Goal: Task Accomplishment & Management: Complete application form

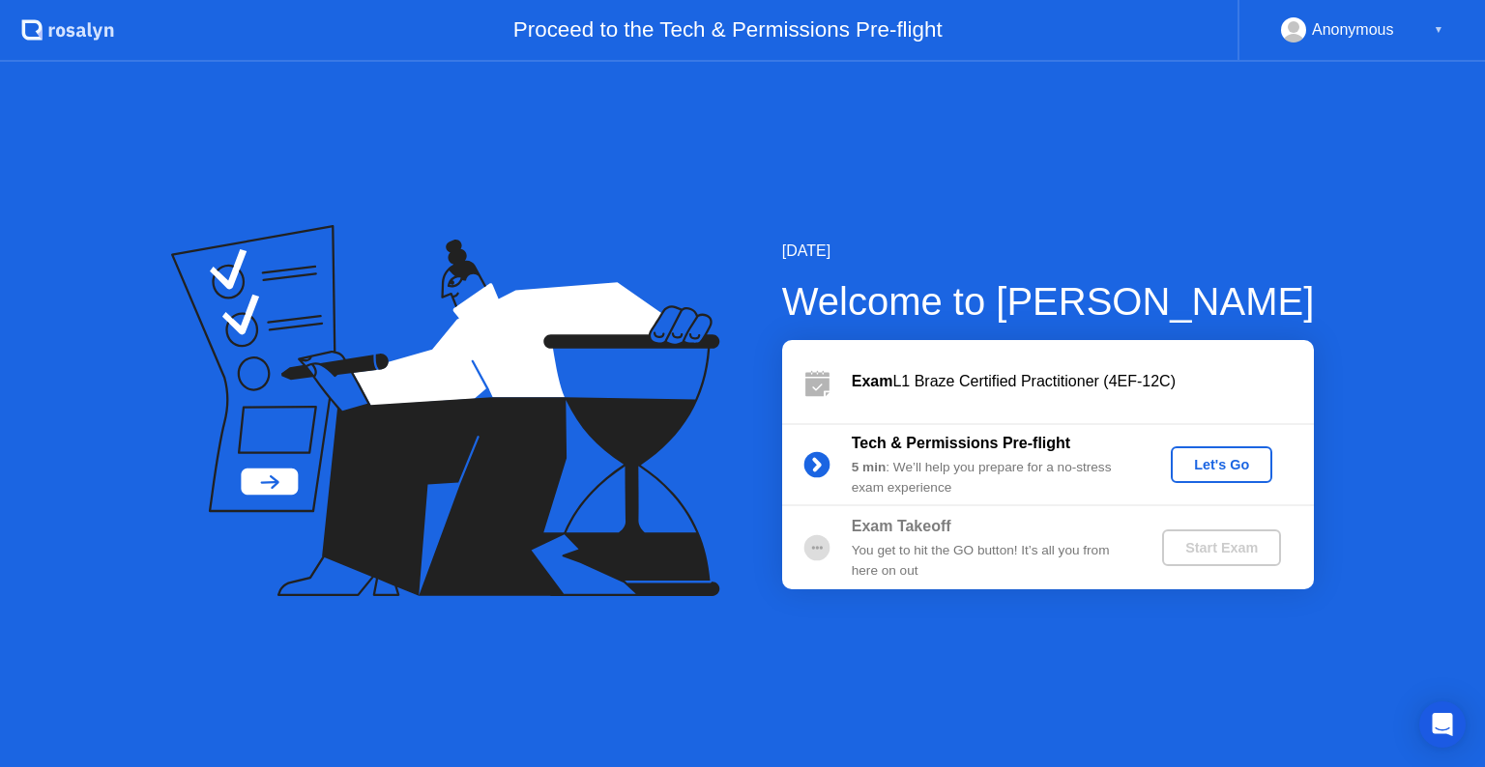
click at [1216, 465] on div "Let's Go" at bounding box center [1221, 464] width 86 height 15
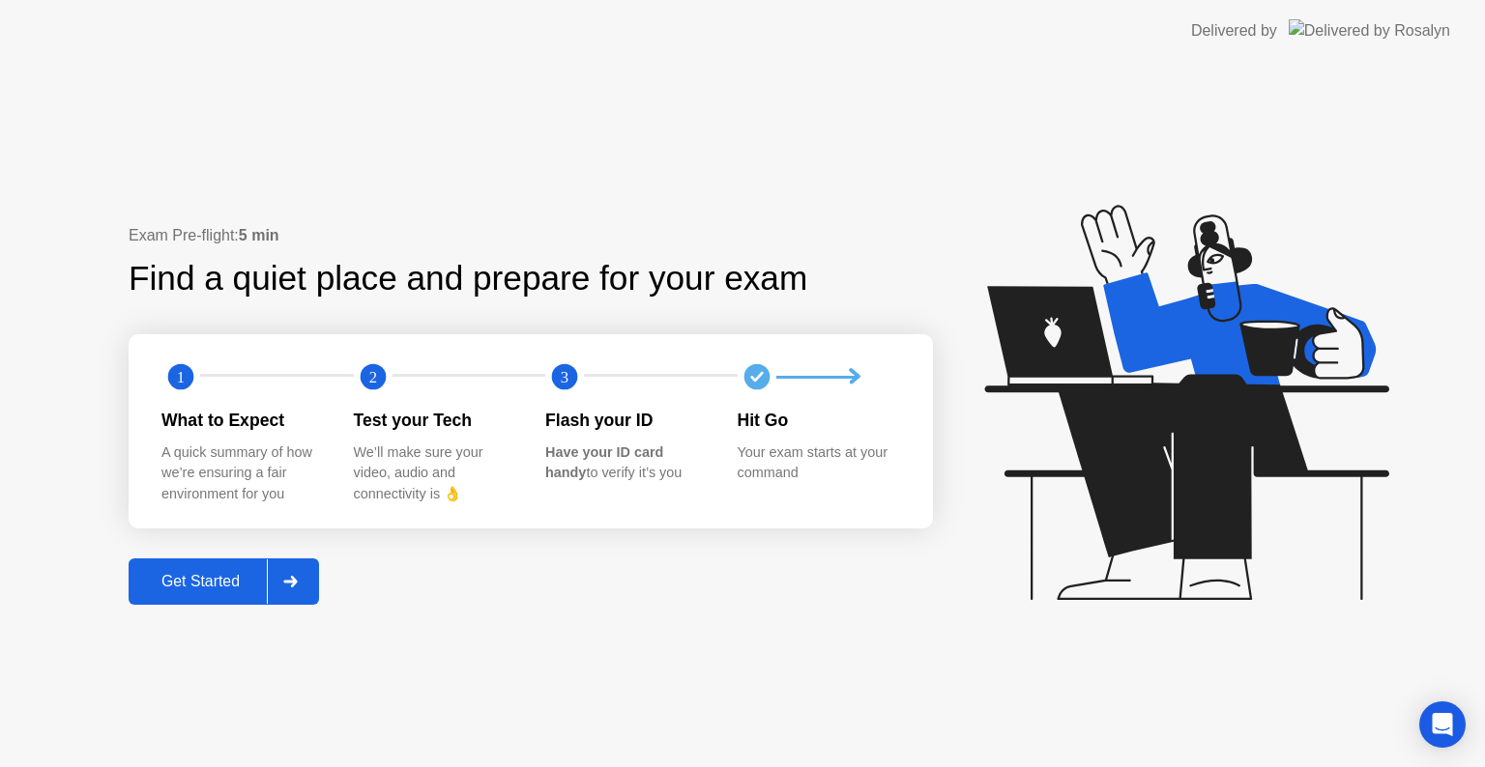
click at [192, 583] on div "Get Started" at bounding box center [200, 581] width 132 height 17
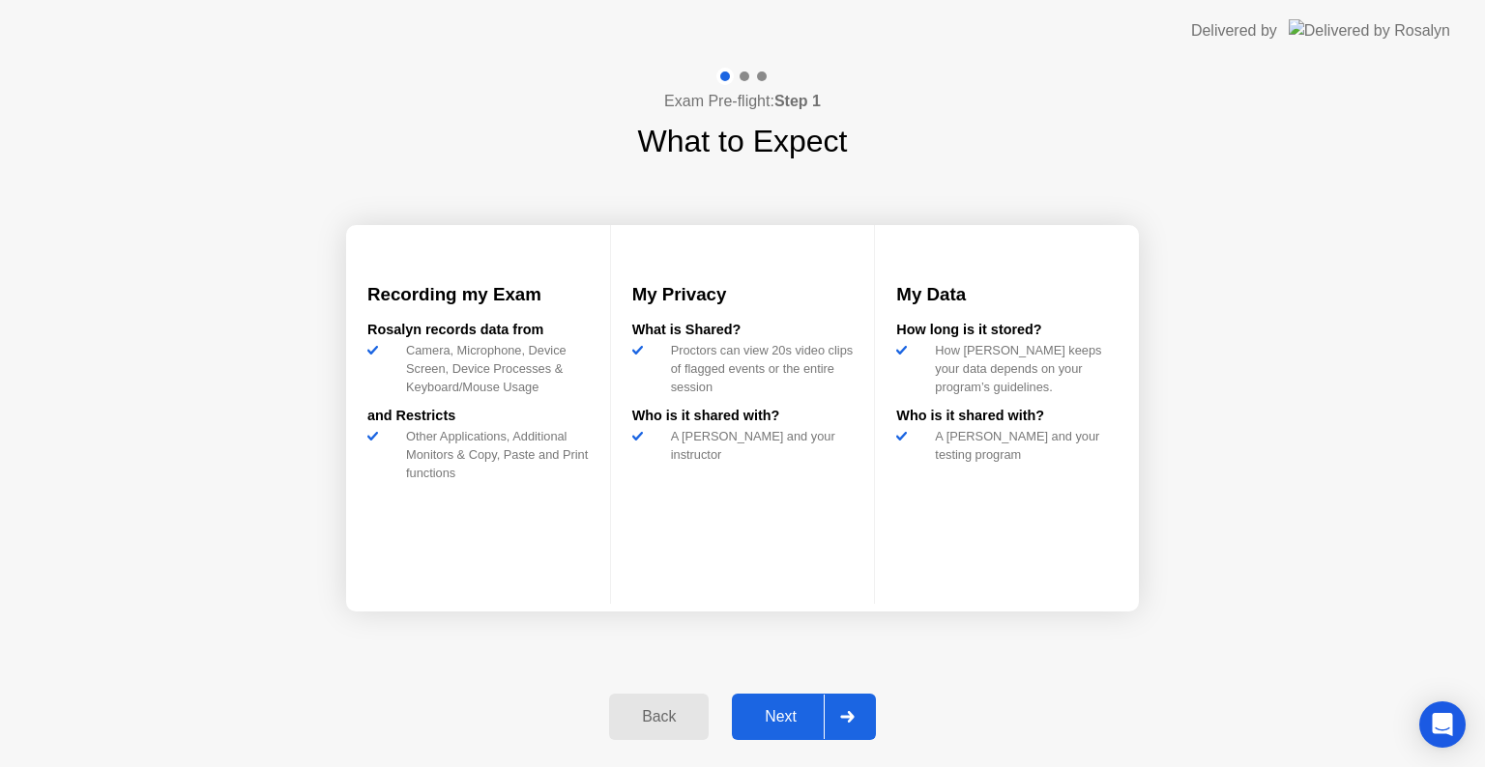
click at [764, 717] on div "Next" at bounding box center [780, 716] width 86 height 17
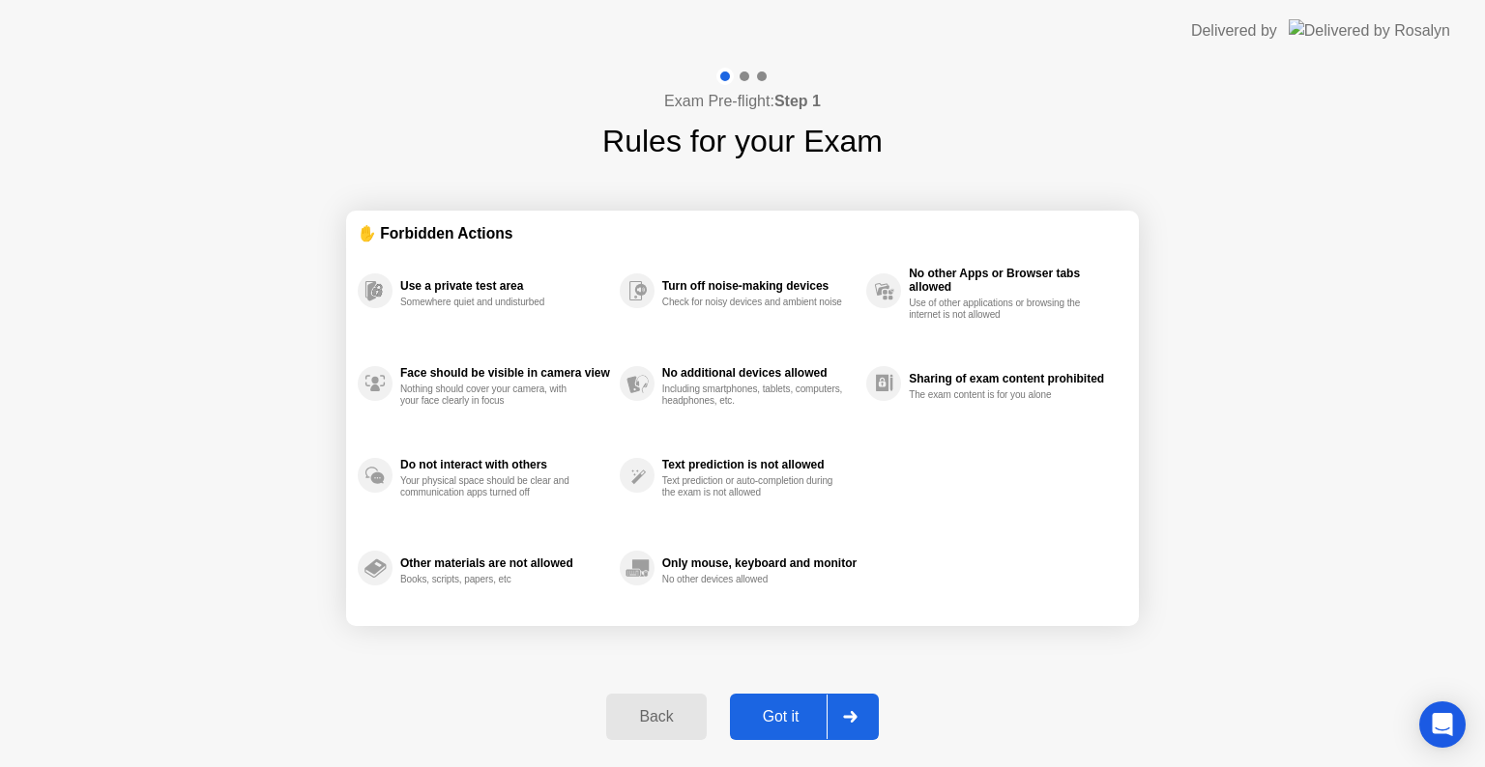
click at [764, 717] on div "Got it" at bounding box center [781, 716] width 91 height 17
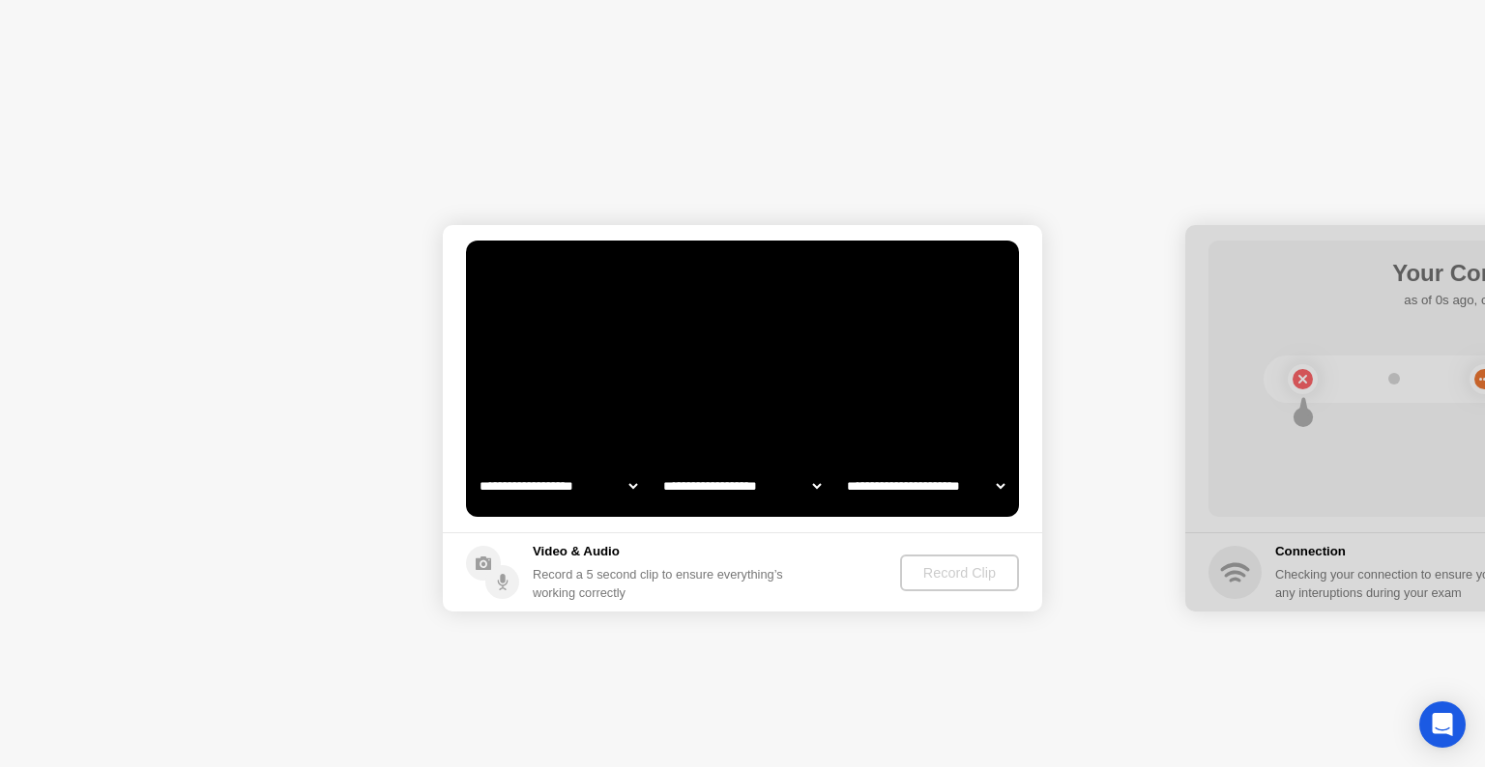
select select "**********"
select select "*******"
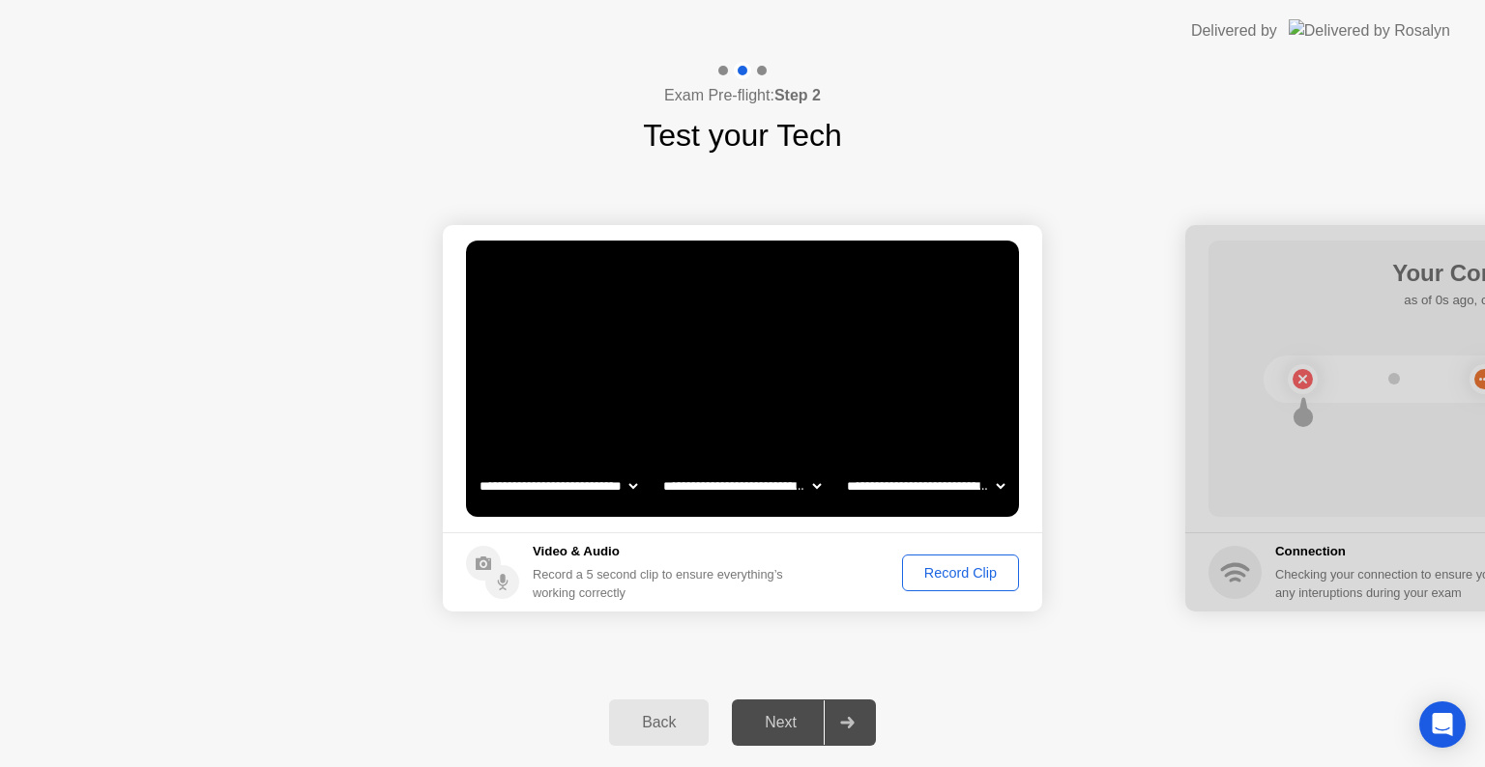
click at [757, 724] on div "Next" at bounding box center [780, 722] width 86 height 17
click at [933, 572] on div "Record Clip" at bounding box center [960, 572] width 103 height 15
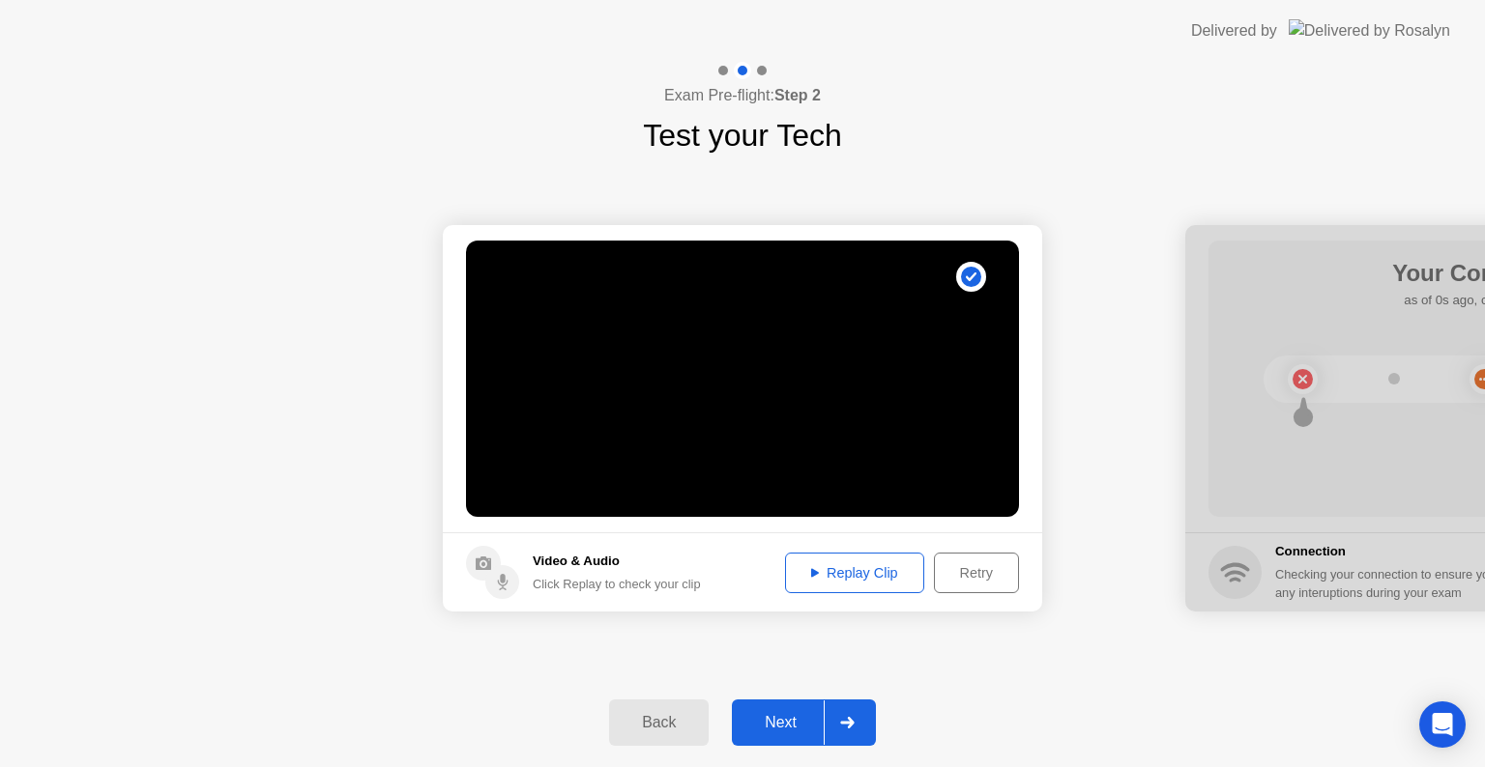
click at [777, 714] on div "Next" at bounding box center [780, 722] width 86 height 17
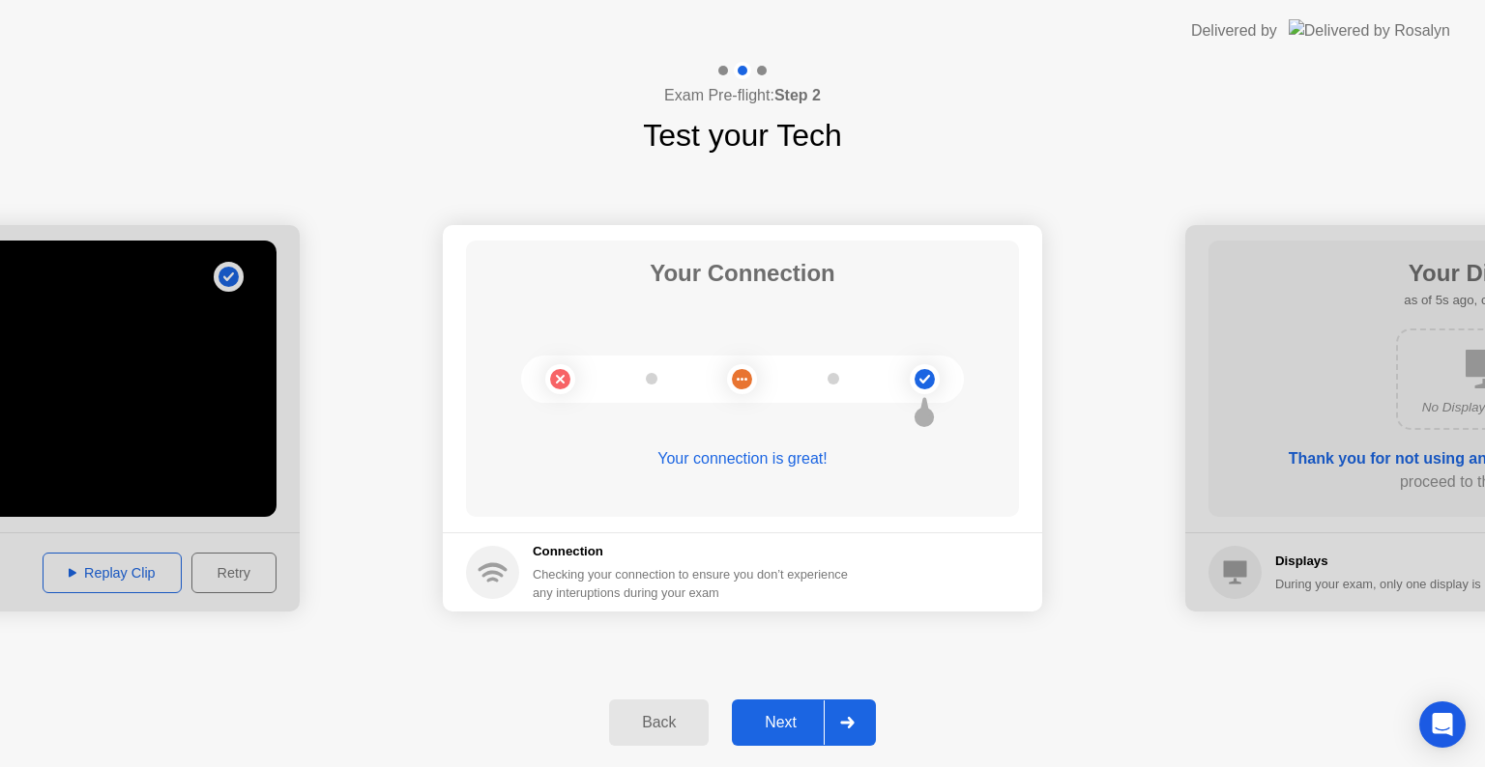
click at [769, 719] on div "Next" at bounding box center [780, 722] width 86 height 17
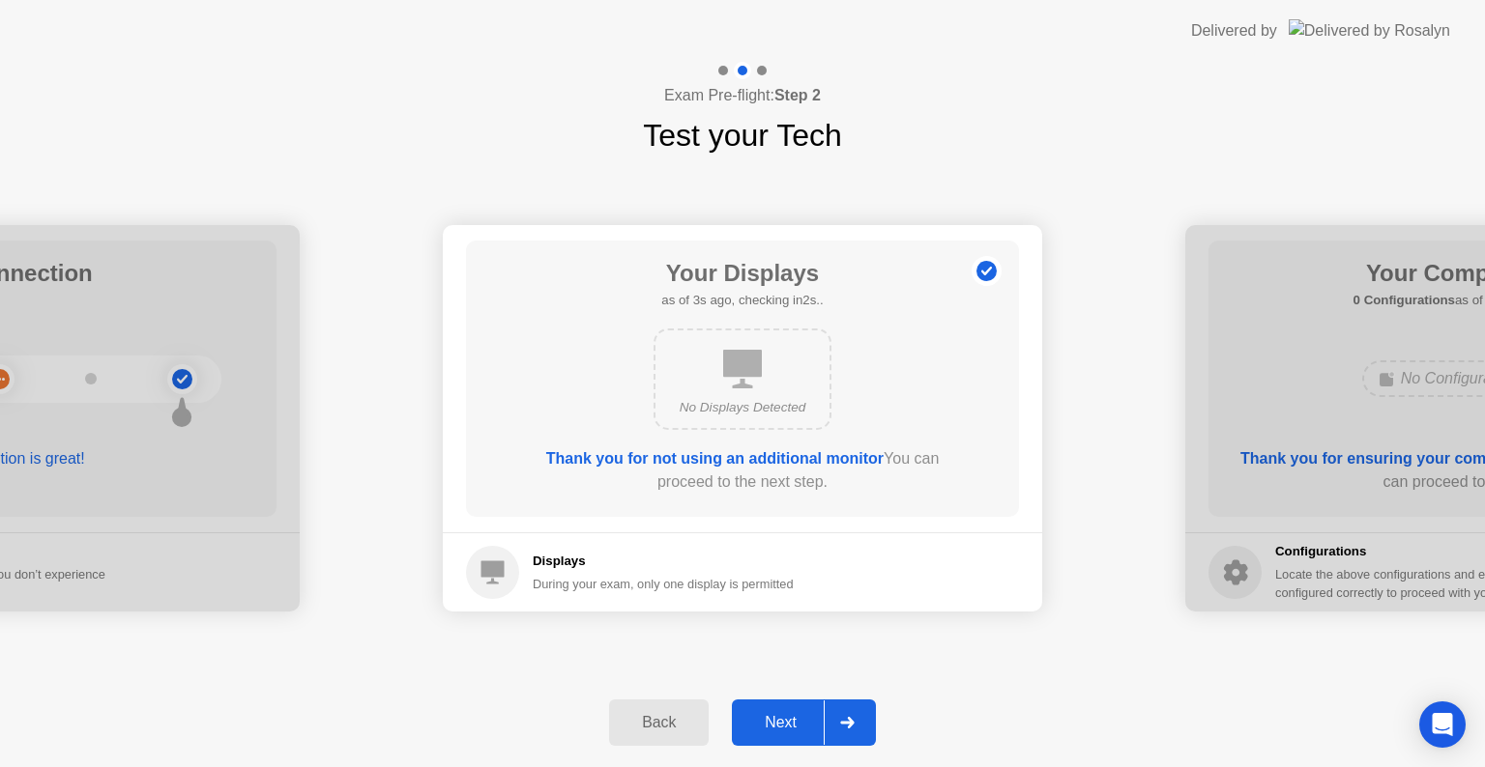
click at [633, 723] on div "Back" at bounding box center [659, 722] width 88 height 17
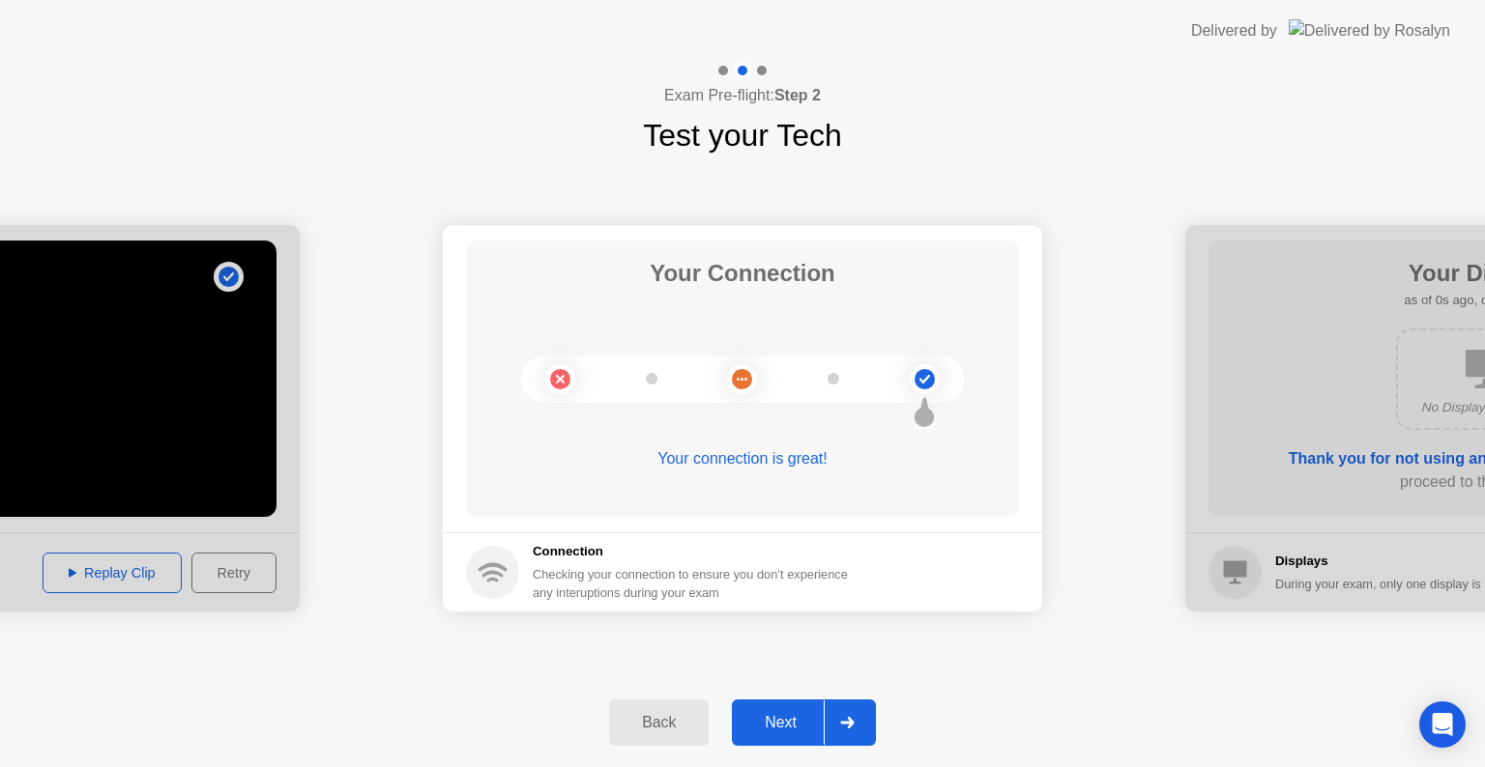
click at [772, 714] on div "Next" at bounding box center [780, 722] width 86 height 17
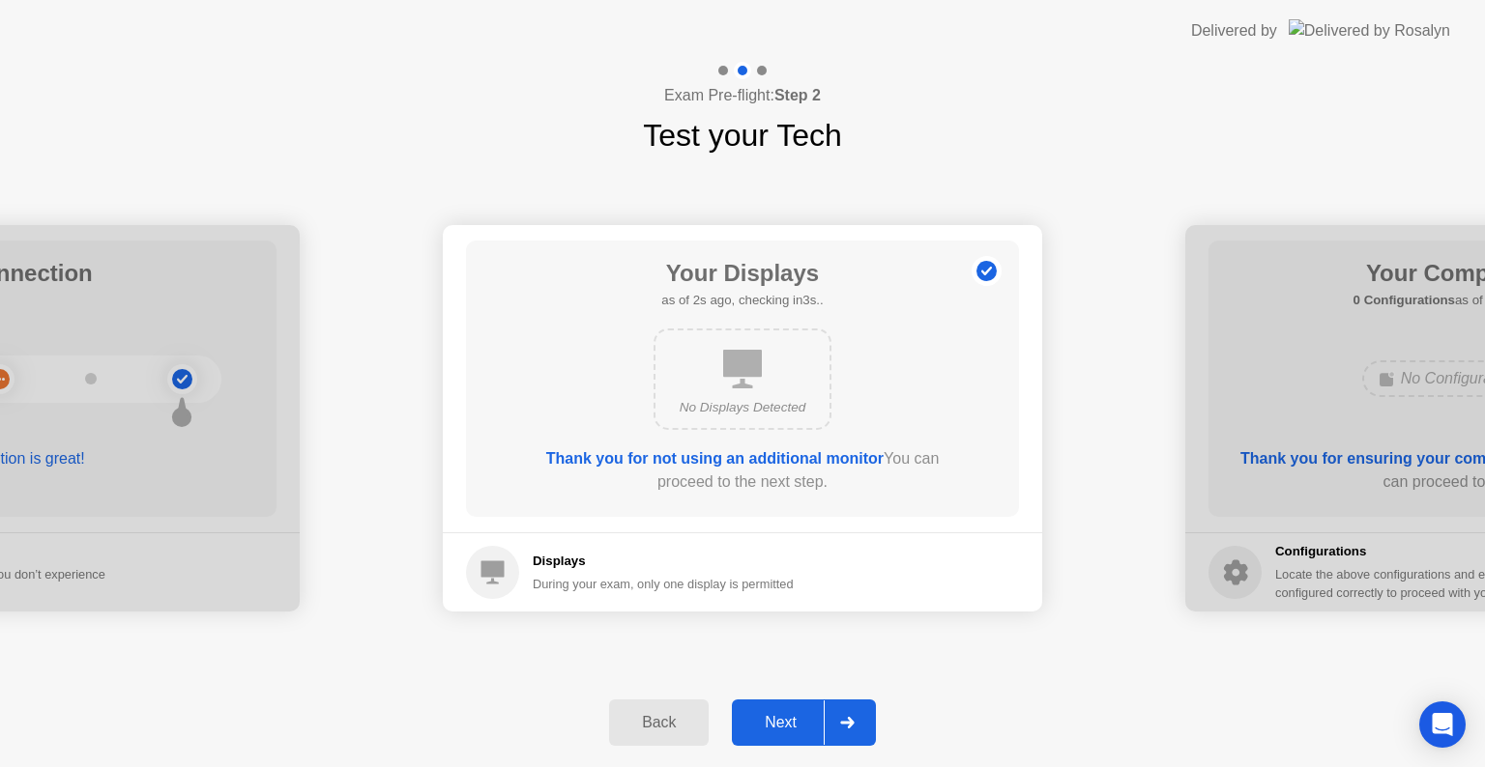
click at [795, 726] on div "Next" at bounding box center [780, 722] width 86 height 17
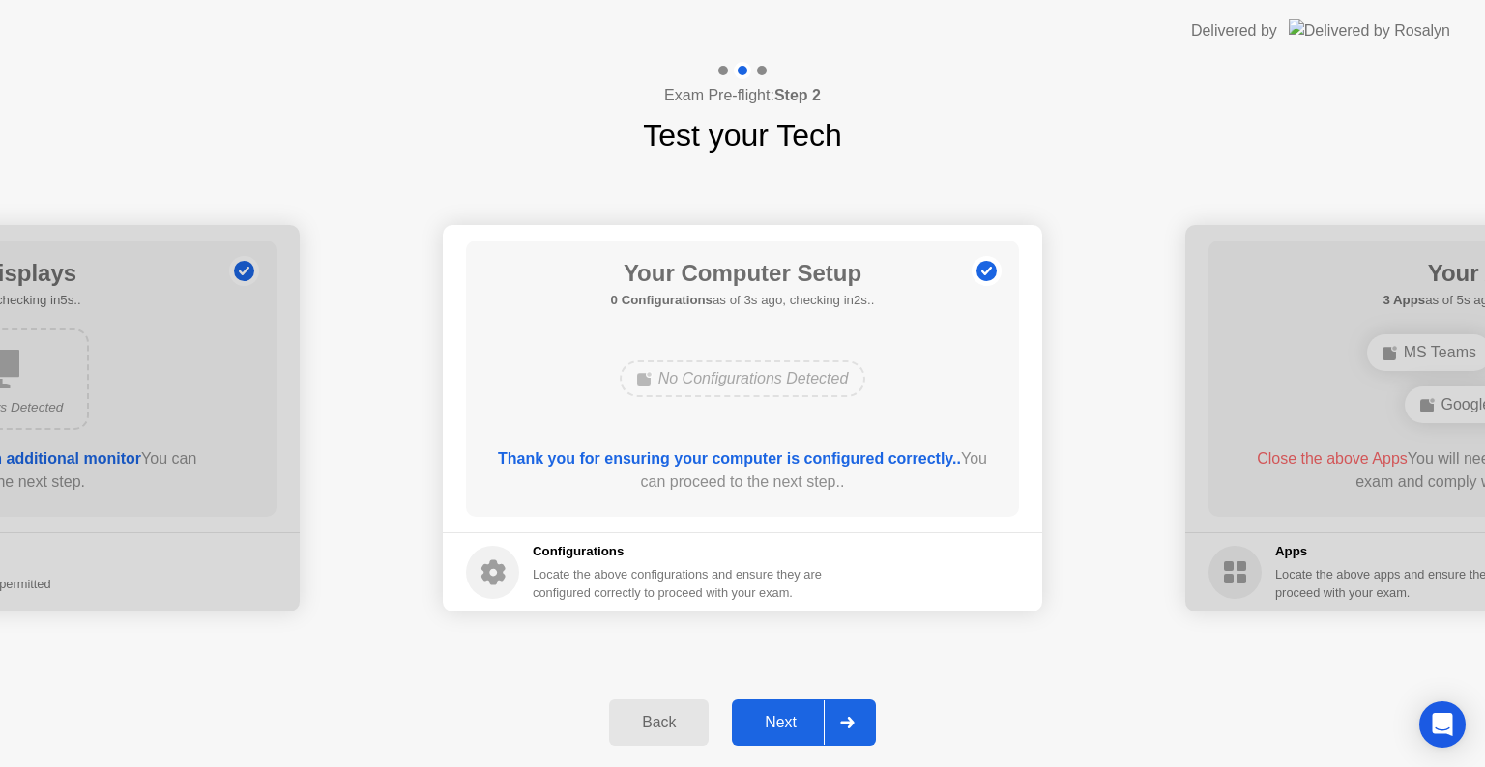
click at [785, 708] on button "Next" at bounding box center [804, 723] width 144 height 46
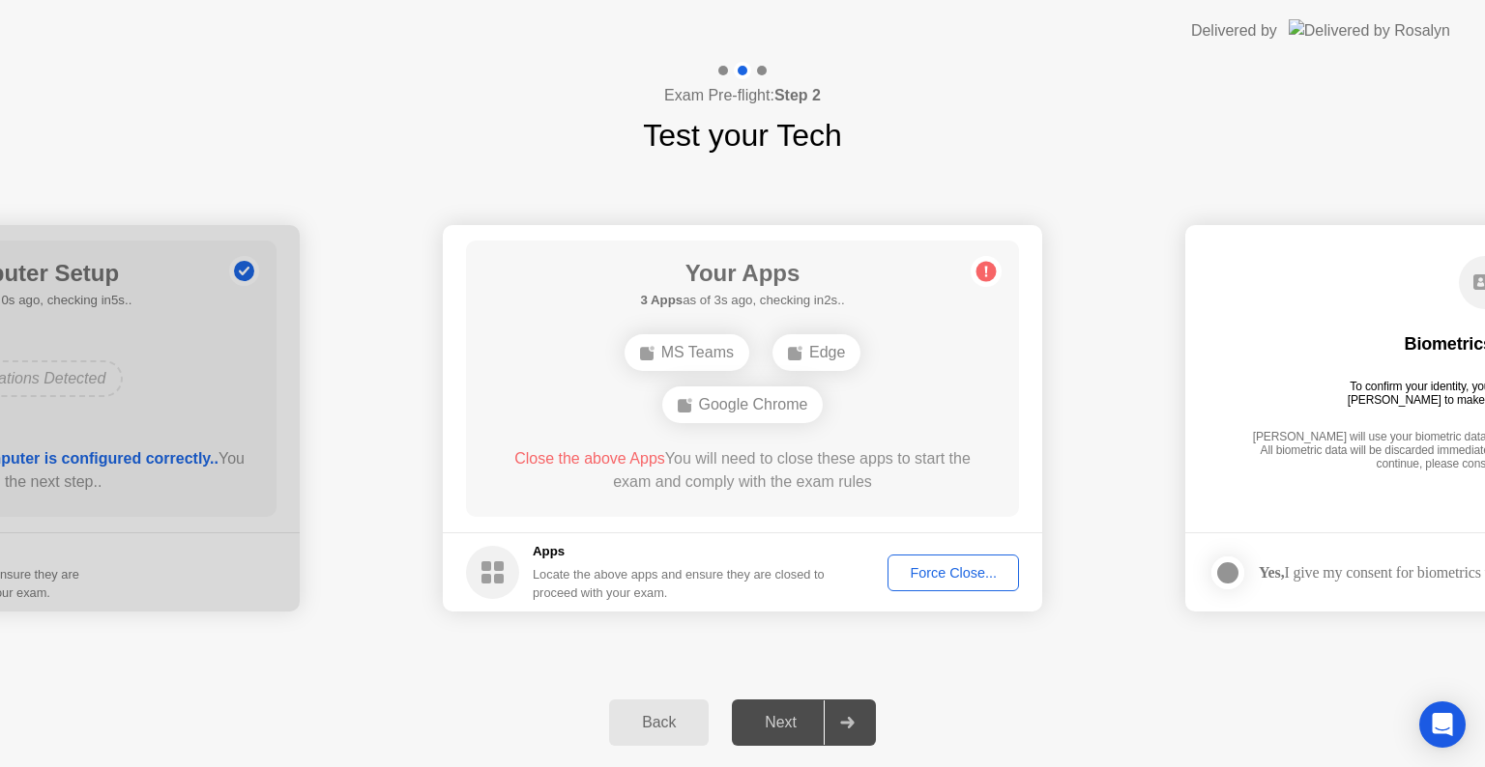
click at [754, 406] on div "Google Chrome" at bounding box center [742, 405] width 161 height 37
click at [916, 577] on div "Force Close..." at bounding box center [953, 572] width 118 height 15
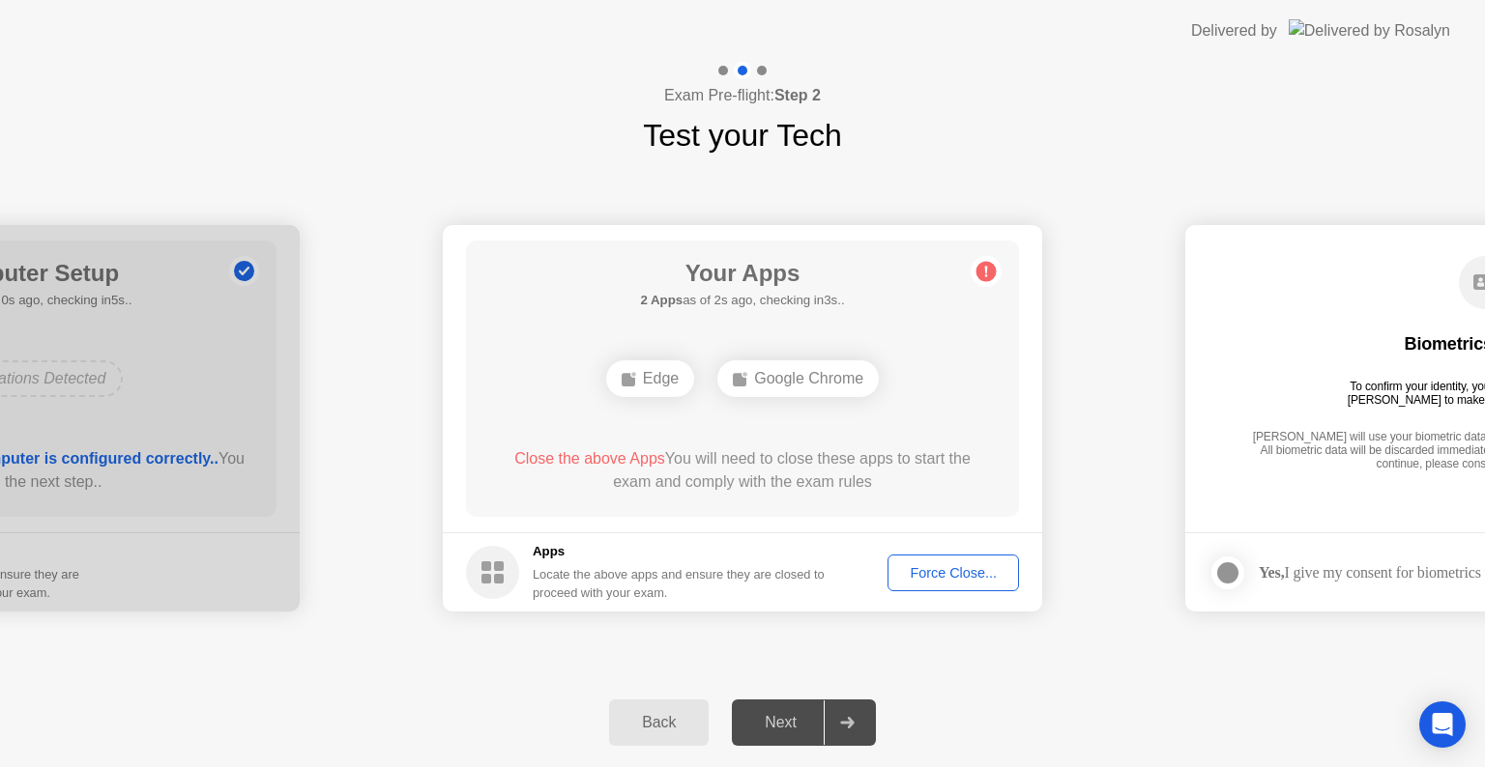
click at [907, 574] on div "Force Close..." at bounding box center [953, 572] width 118 height 15
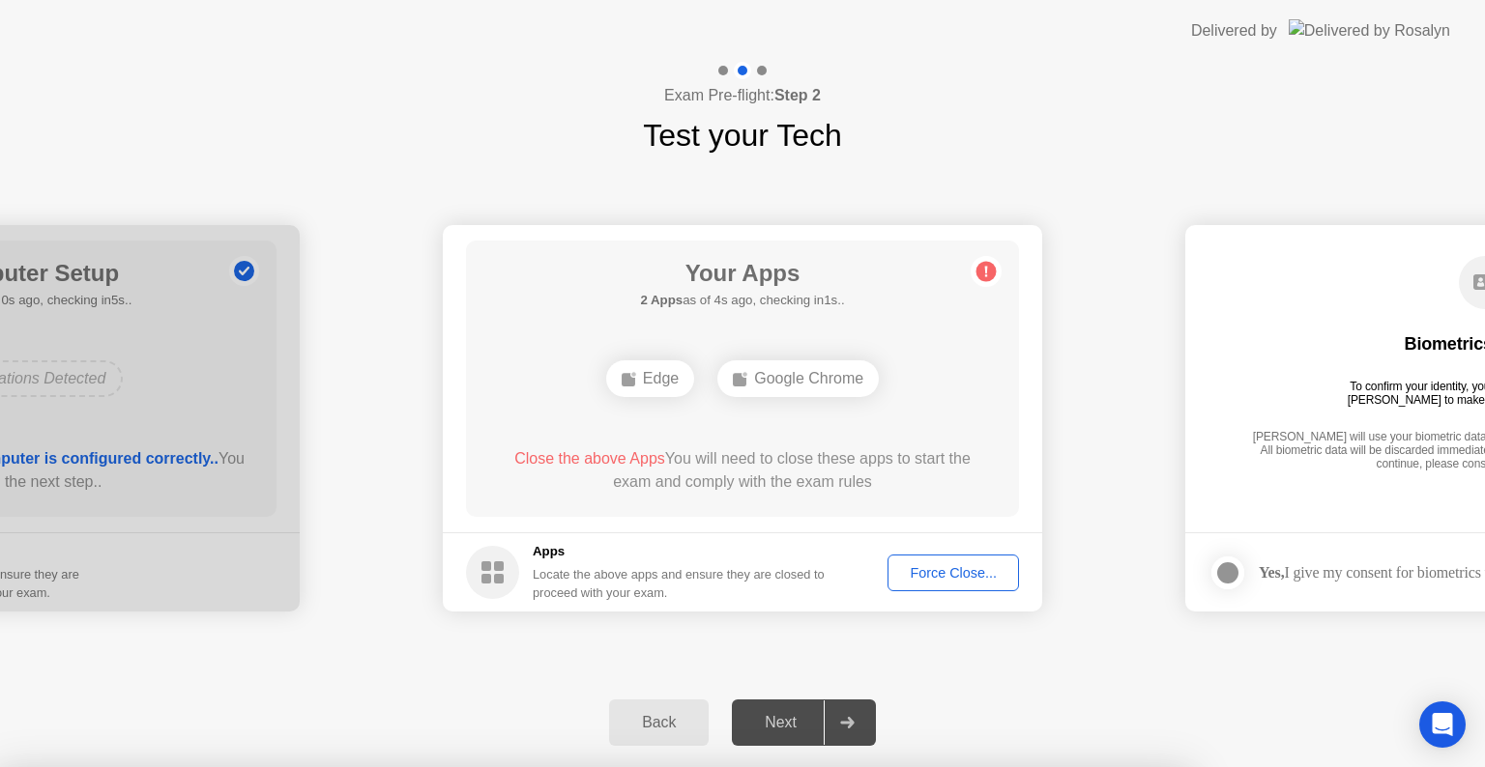
drag, startPoint x: 822, startPoint y: 506, endPoint x: 821, endPoint y: 427, distance: 79.3
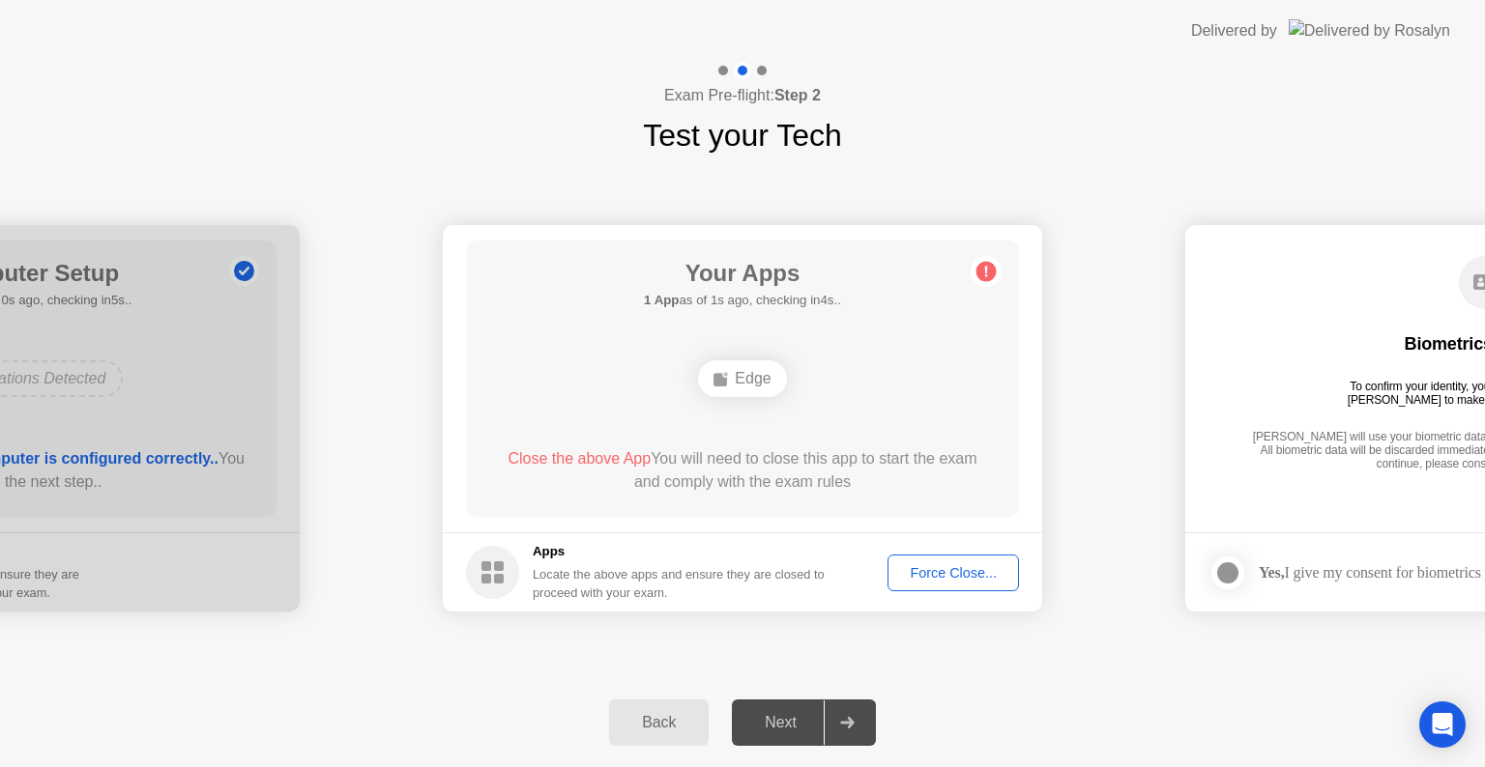
click at [940, 568] on div "Force Close..." at bounding box center [953, 572] width 118 height 15
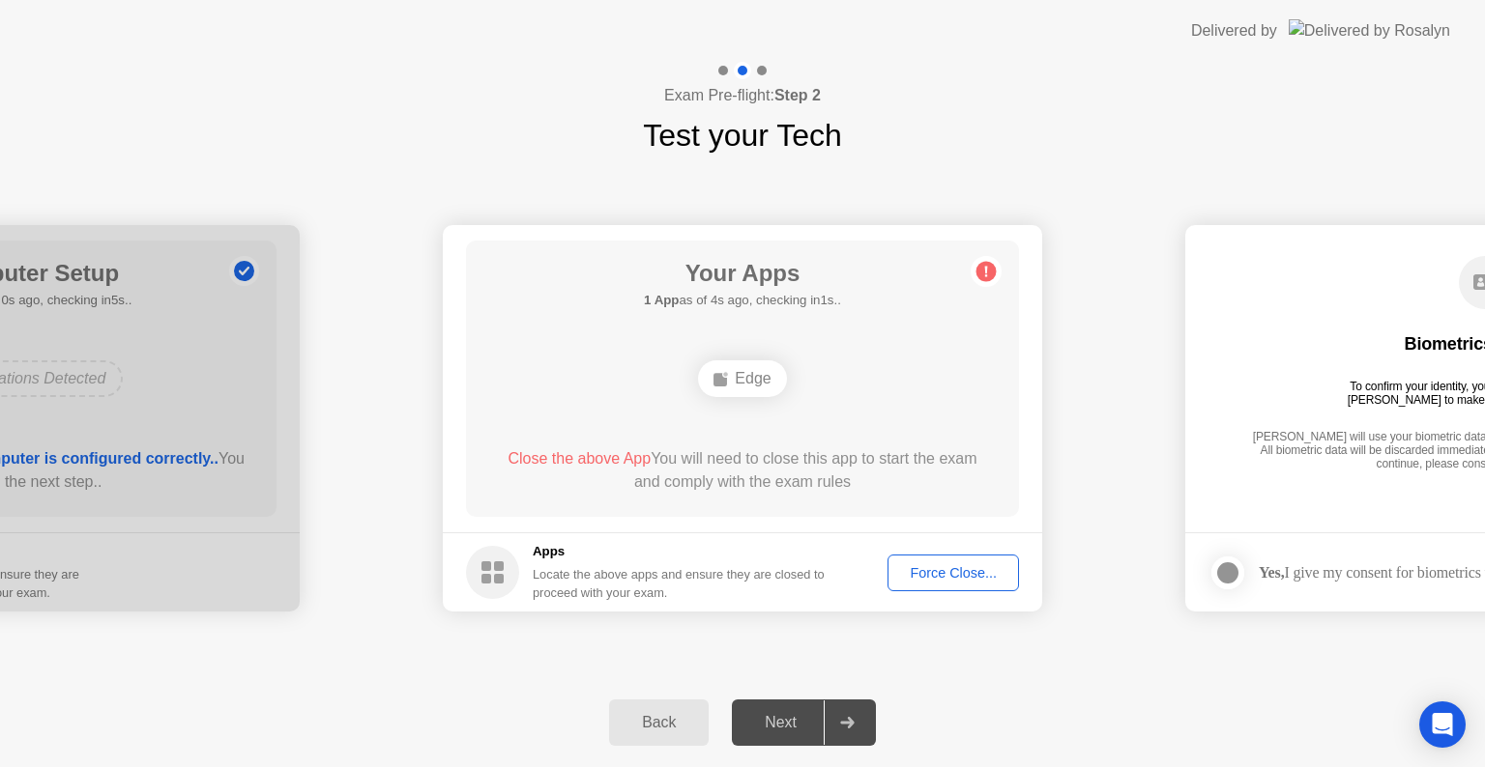
click at [914, 568] on div "Force Close..." at bounding box center [953, 572] width 118 height 15
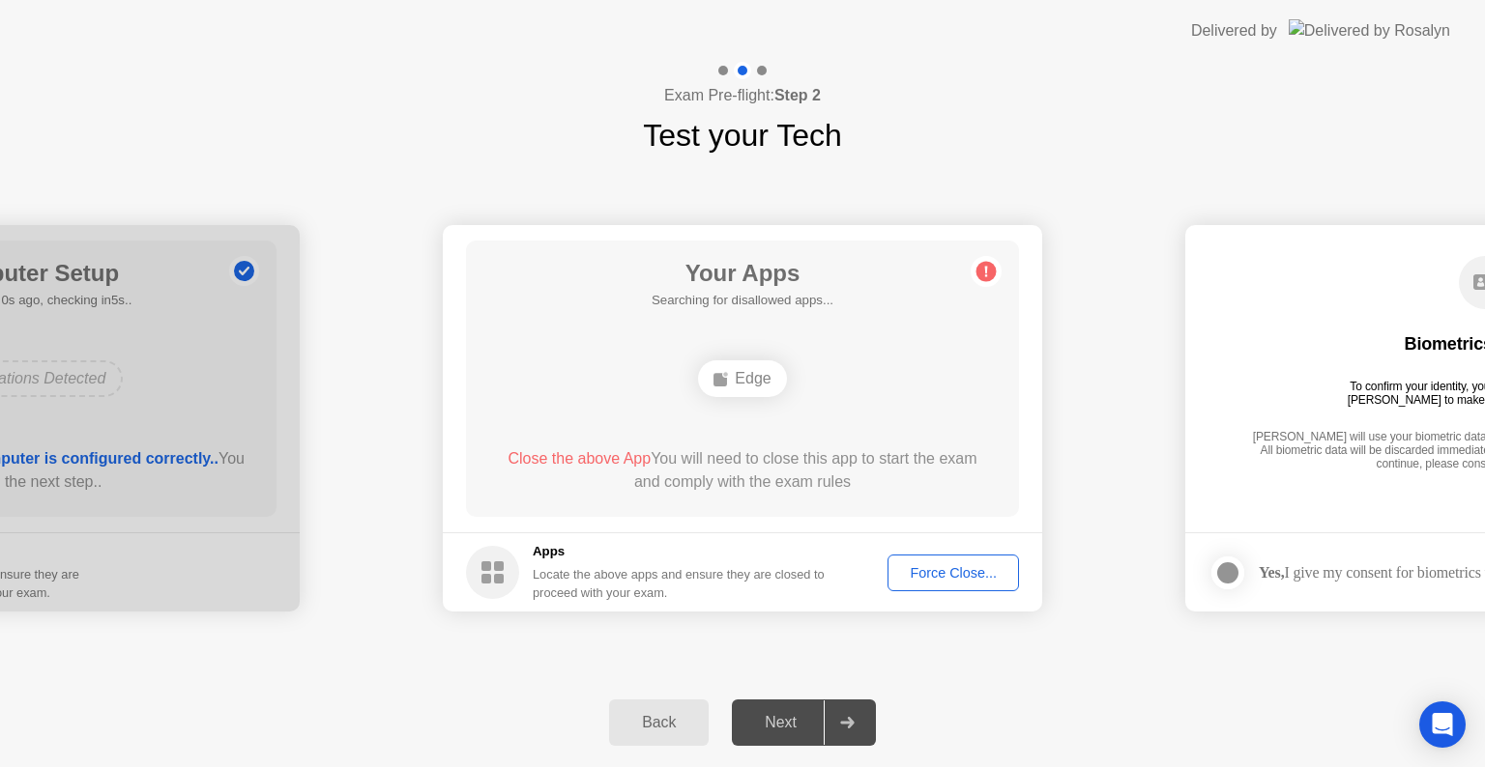
click at [738, 379] on div "Edge" at bounding box center [742, 379] width 88 height 37
click at [793, 425] on div "Your Apps 1 App as of 2s ago, checking in3s.. Edge Close the above App You will…" at bounding box center [742, 379] width 553 height 276
click at [730, 384] on div "Edge" at bounding box center [742, 379] width 88 height 37
click at [928, 568] on div "Force Close..." at bounding box center [953, 572] width 118 height 15
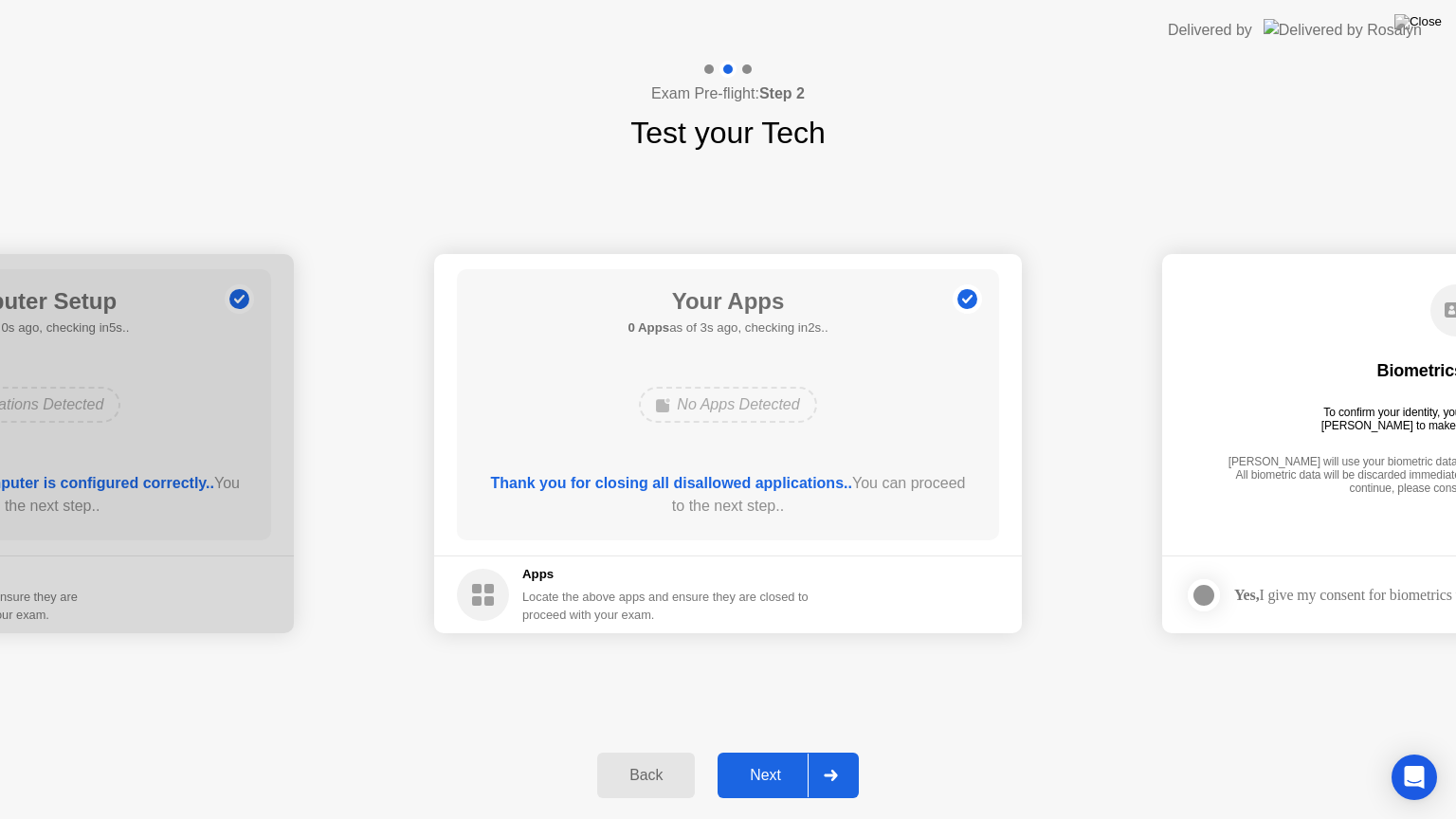
click at [775, 751] on div "Next" at bounding box center [765, 775] width 84 height 17
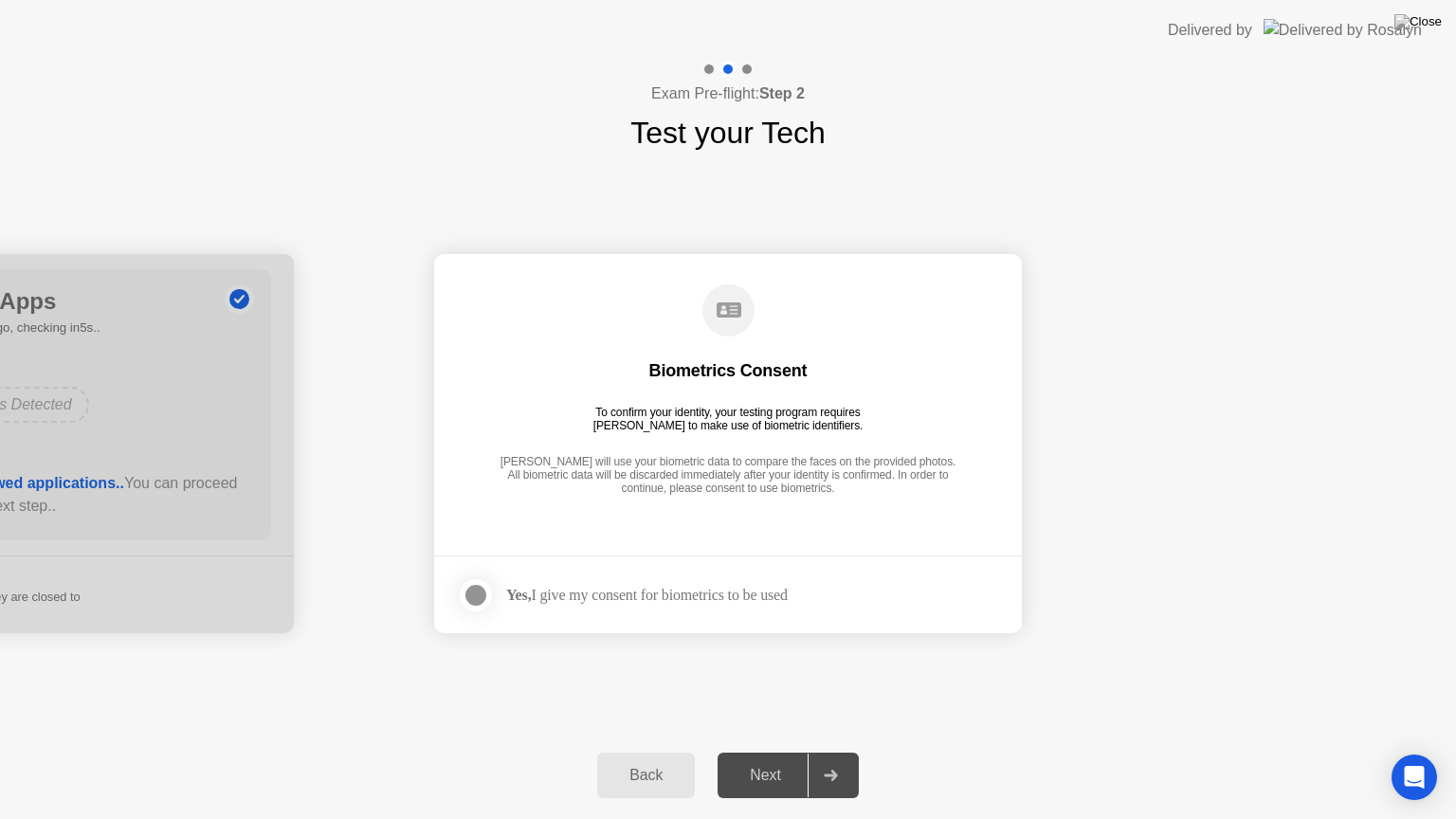
click at [480, 591] on div at bounding box center [476, 594] width 23 height 23
click at [470, 595] on icon at bounding box center [476, 595] width 12 height 10
click at [751, 751] on div "Next" at bounding box center [765, 775] width 84 height 17
click at [487, 590] on div at bounding box center [476, 594] width 23 height 23
click at [770, 751] on button "Next" at bounding box center [788, 775] width 141 height 45
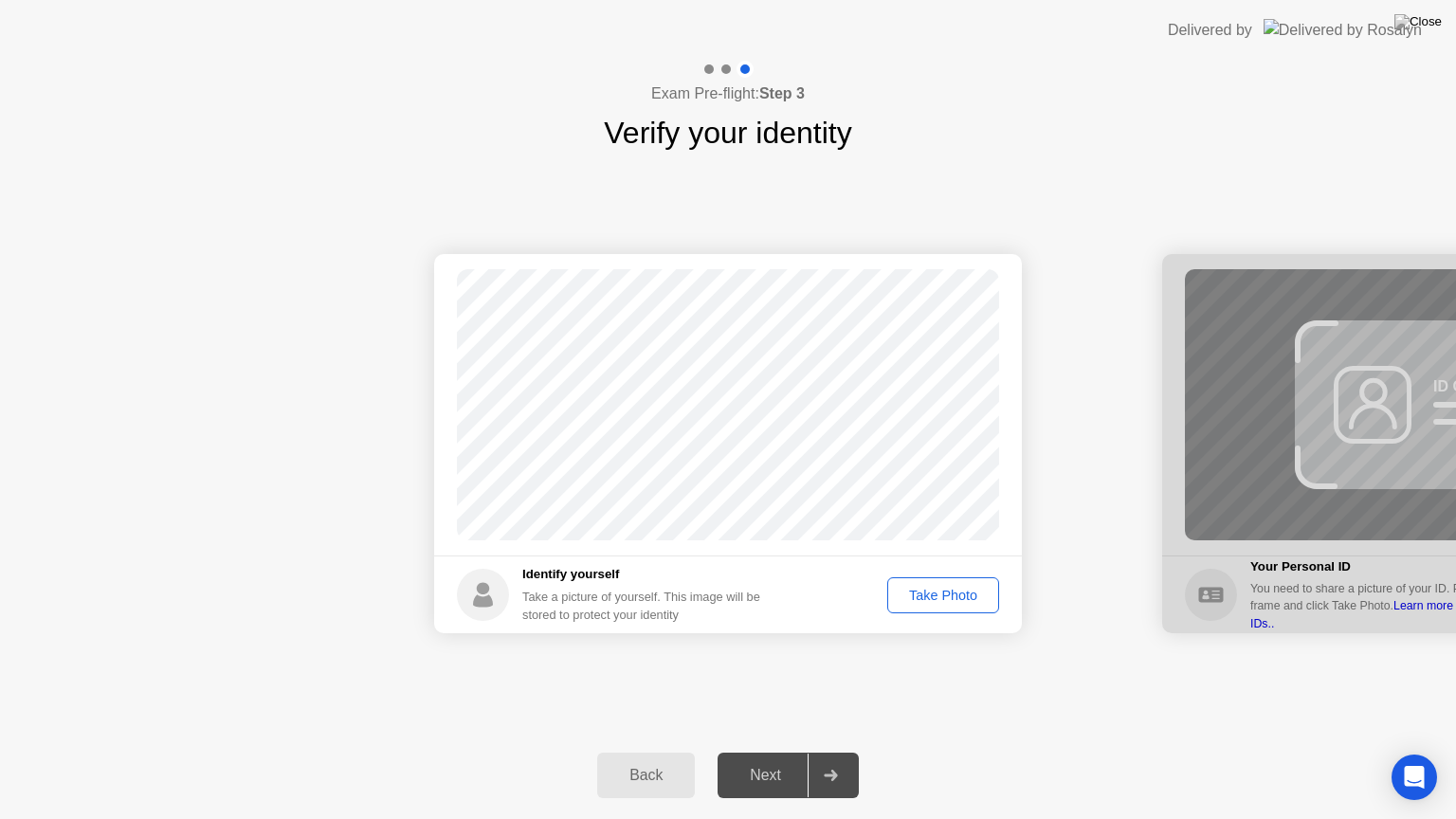
click at [932, 593] on div "Take Photo" at bounding box center [942, 594] width 99 height 15
click at [778, 751] on div "Next" at bounding box center [765, 775] width 84 height 17
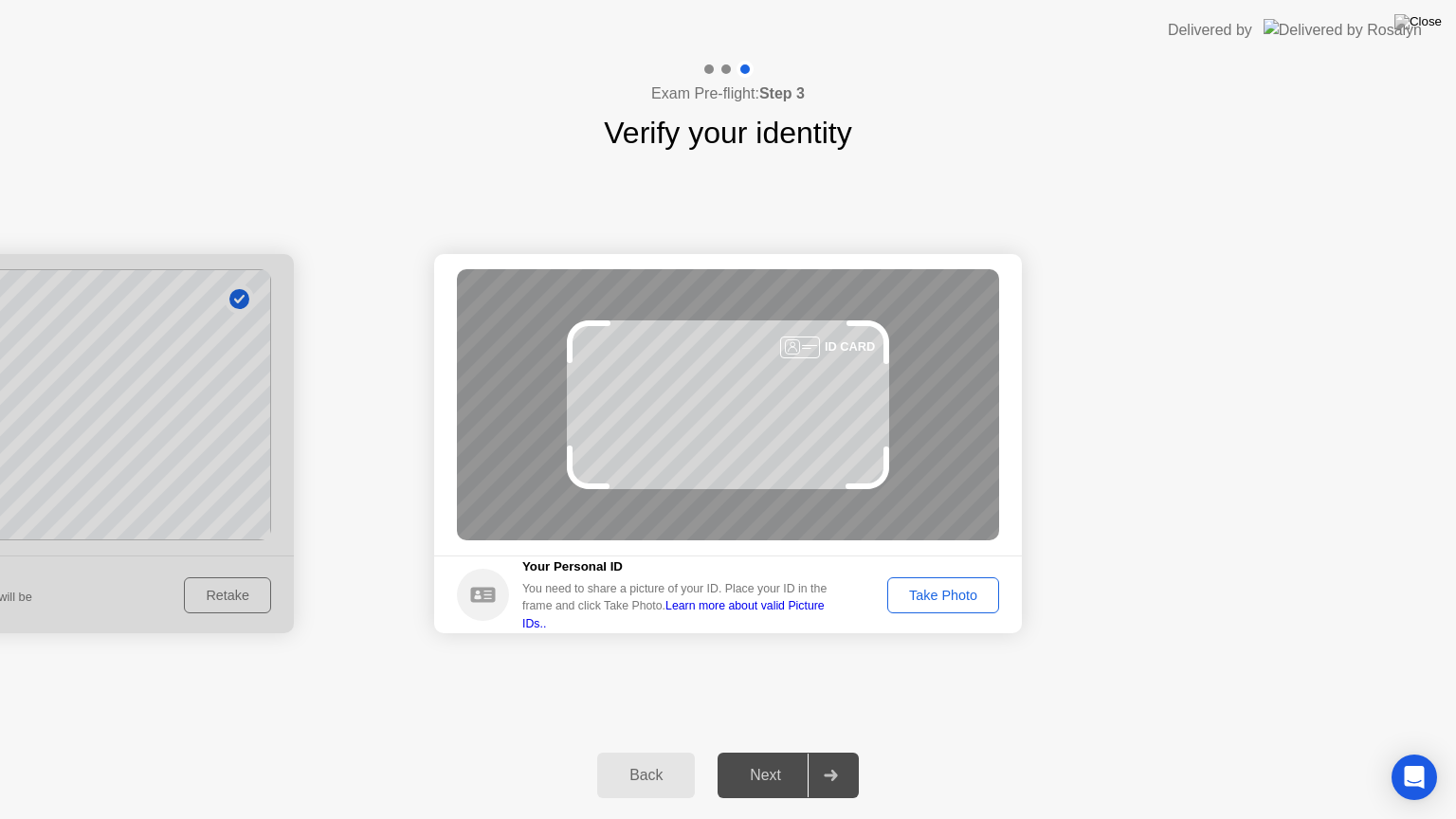
click at [974, 594] on div "Take Photo" at bounding box center [942, 594] width 99 height 15
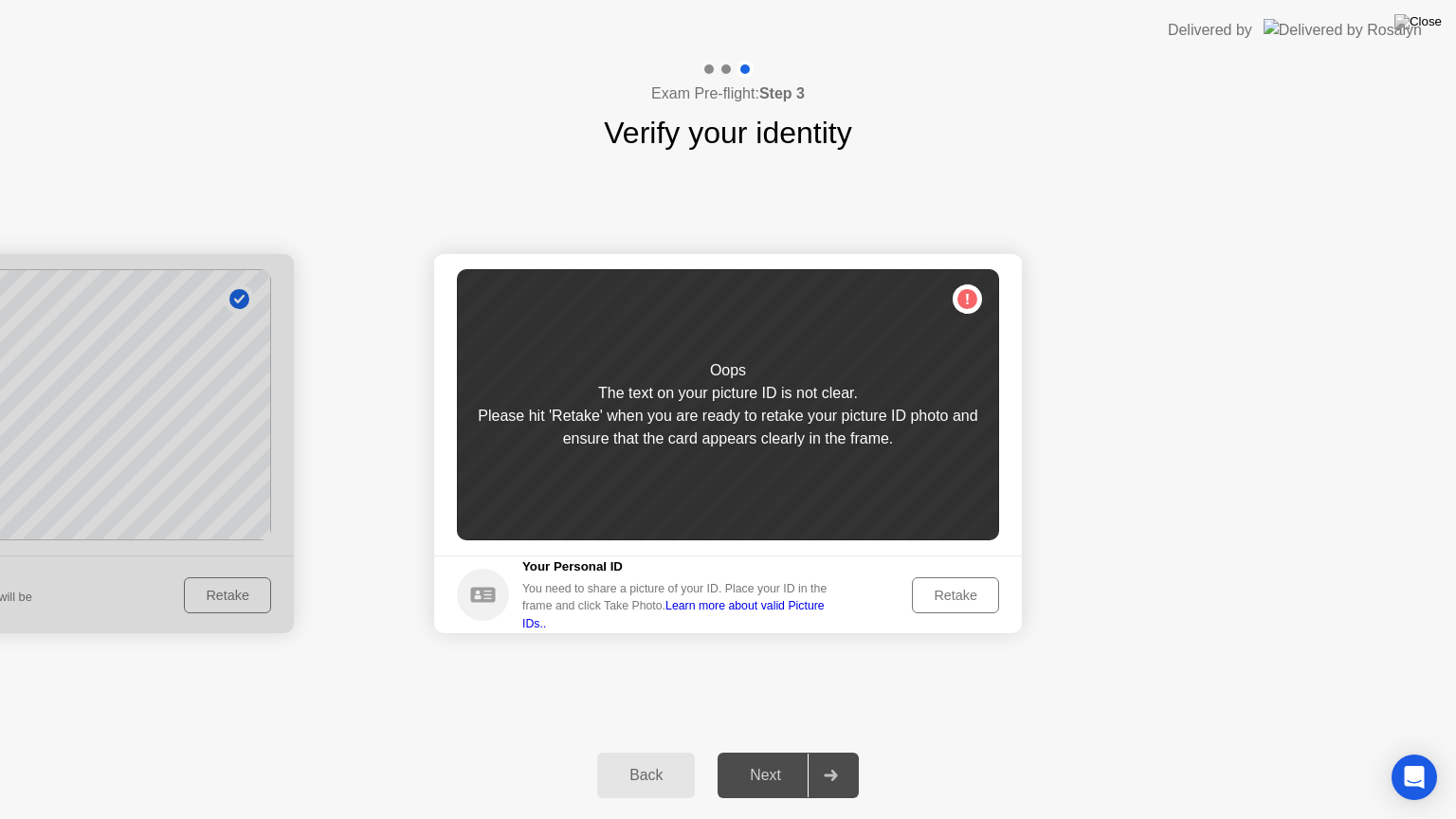
click at [974, 594] on div "Retake" at bounding box center [955, 594] width 74 height 15
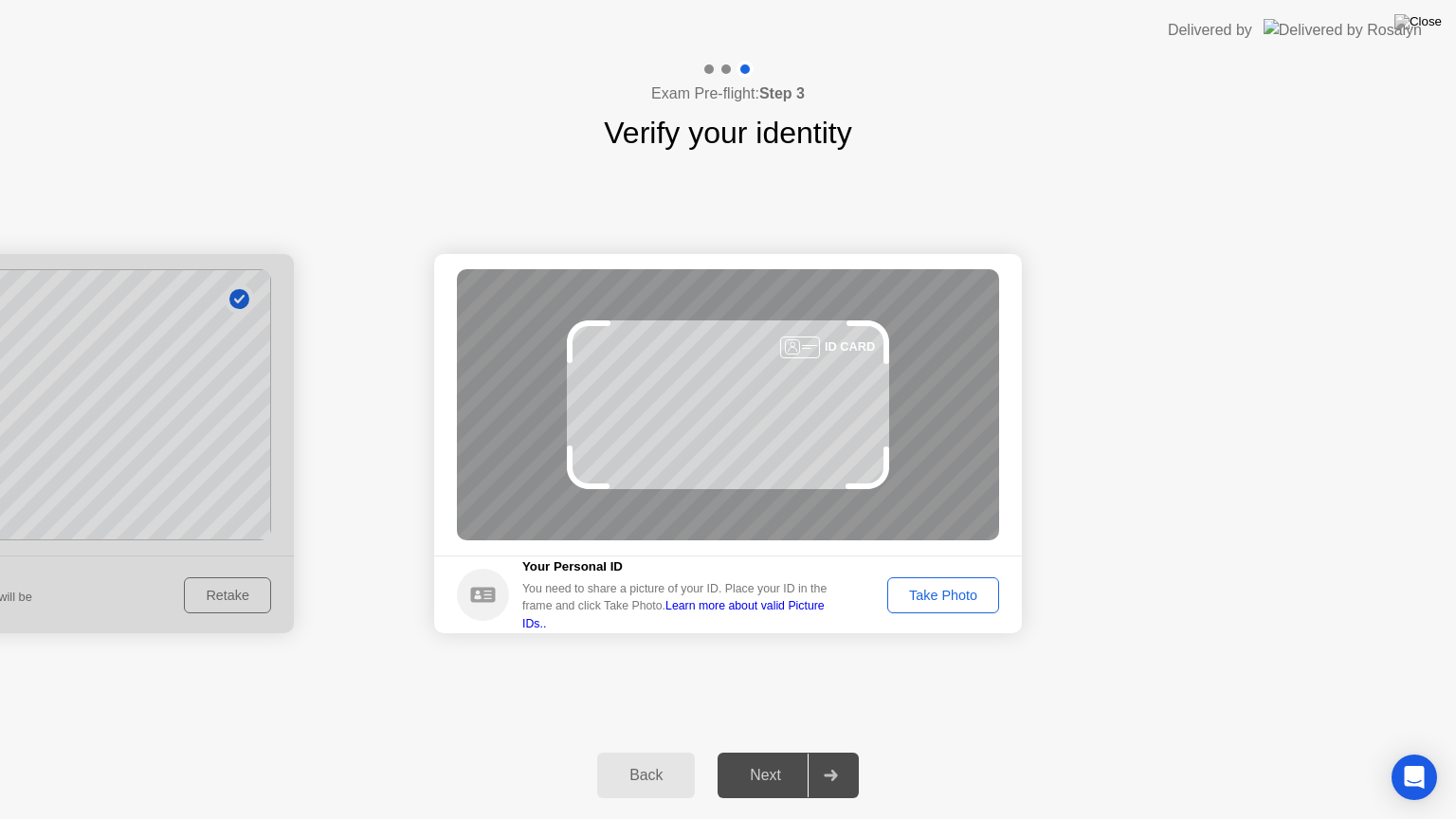
click at [974, 594] on div "Take Photo" at bounding box center [942, 594] width 99 height 15
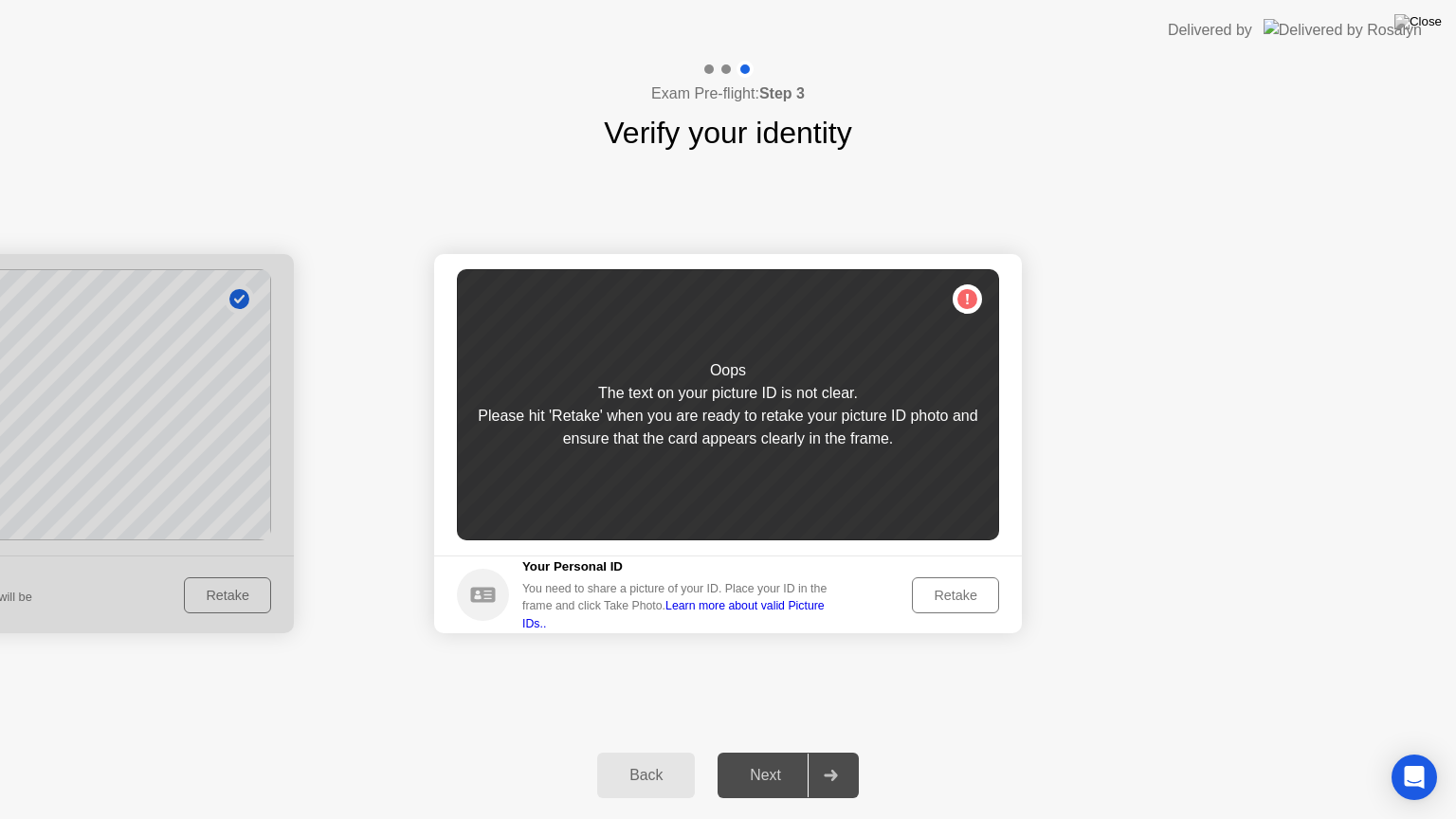
click at [974, 594] on div "Retake" at bounding box center [955, 594] width 74 height 15
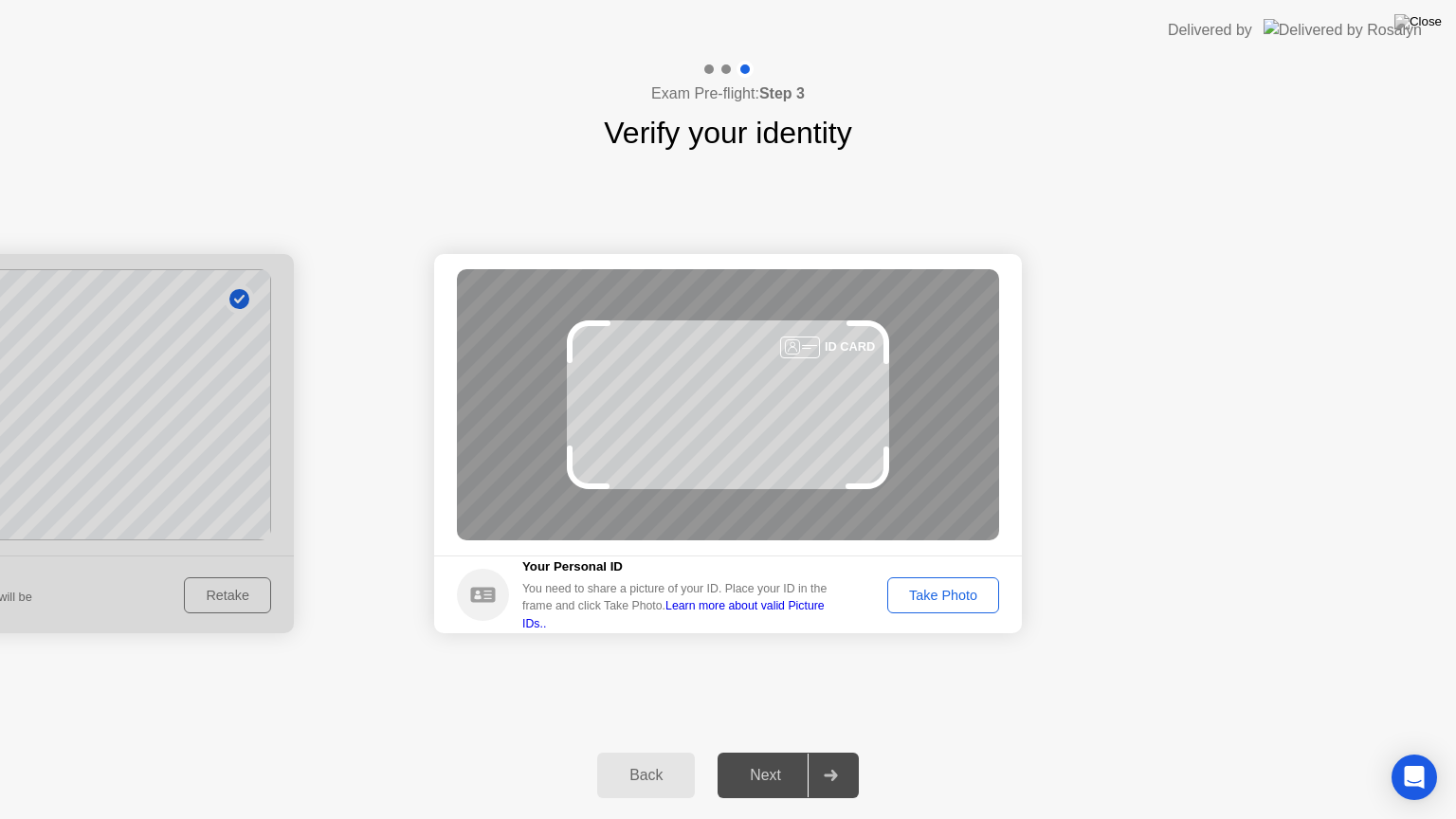
click at [974, 594] on div "Take Photo" at bounding box center [942, 594] width 99 height 15
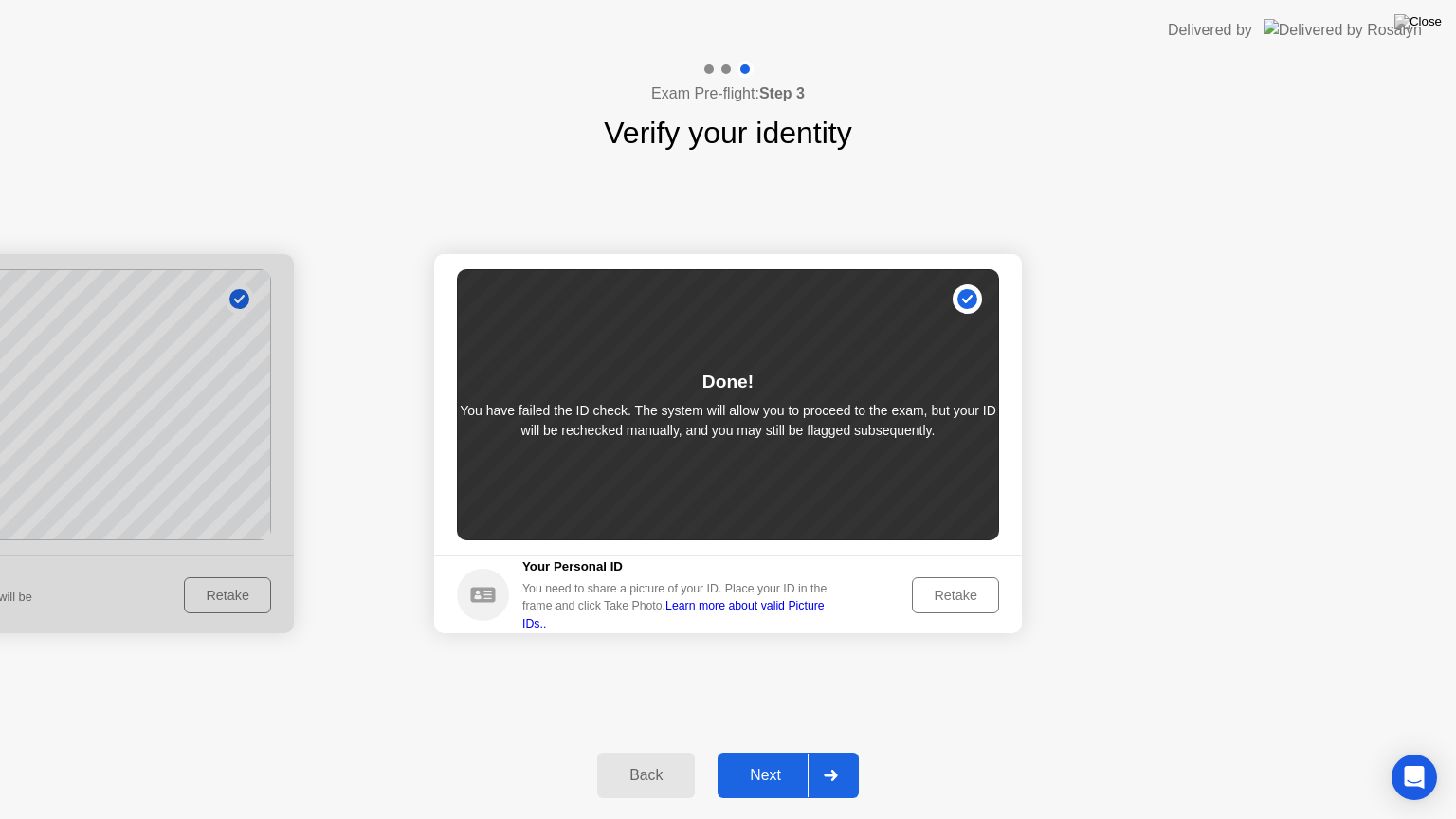
click at [974, 594] on div "Retake" at bounding box center [955, 594] width 74 height 15
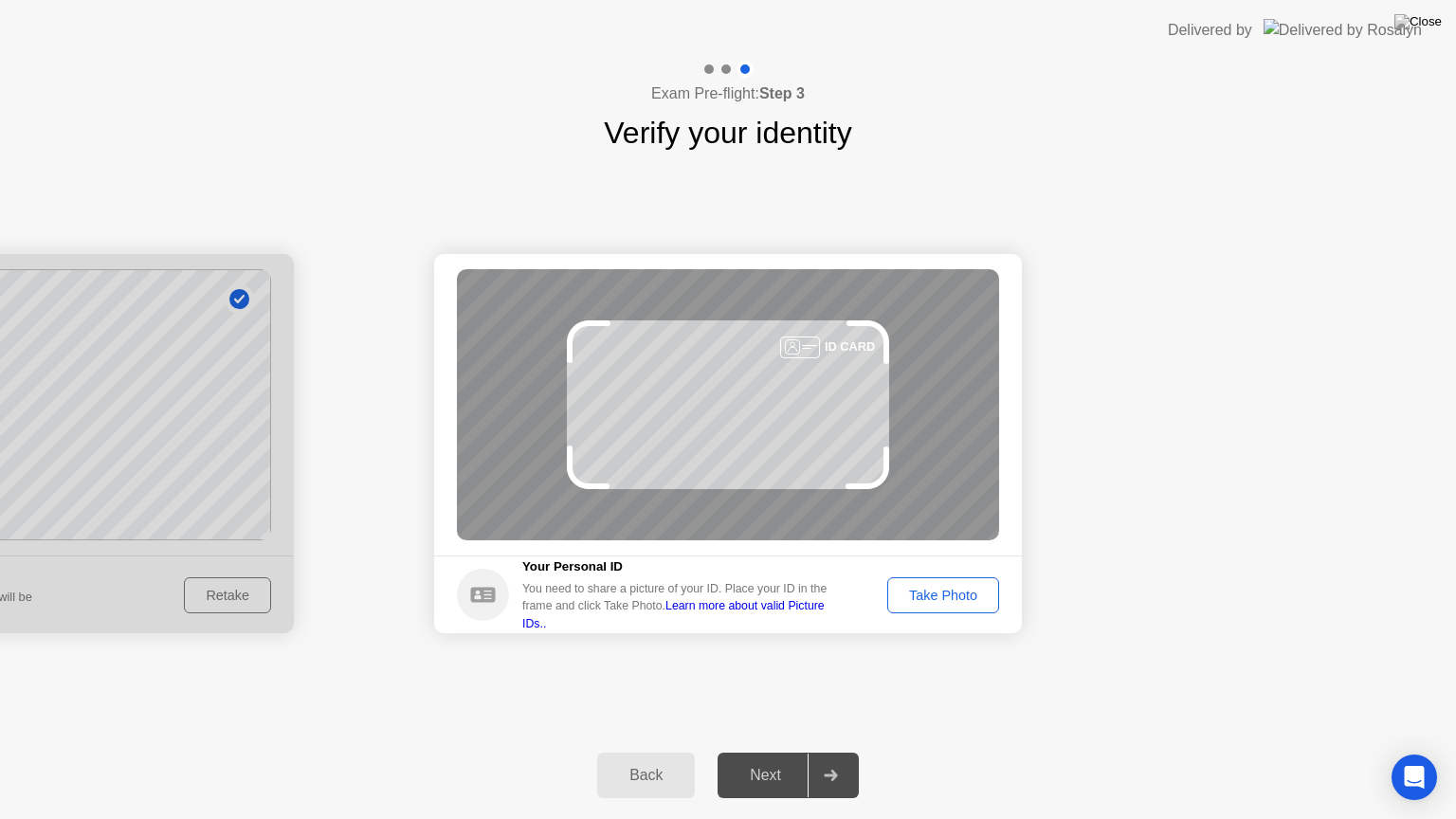
click at [950, 588] on div "Take Photo" at bounding box center [942, 594] width 99 height 15
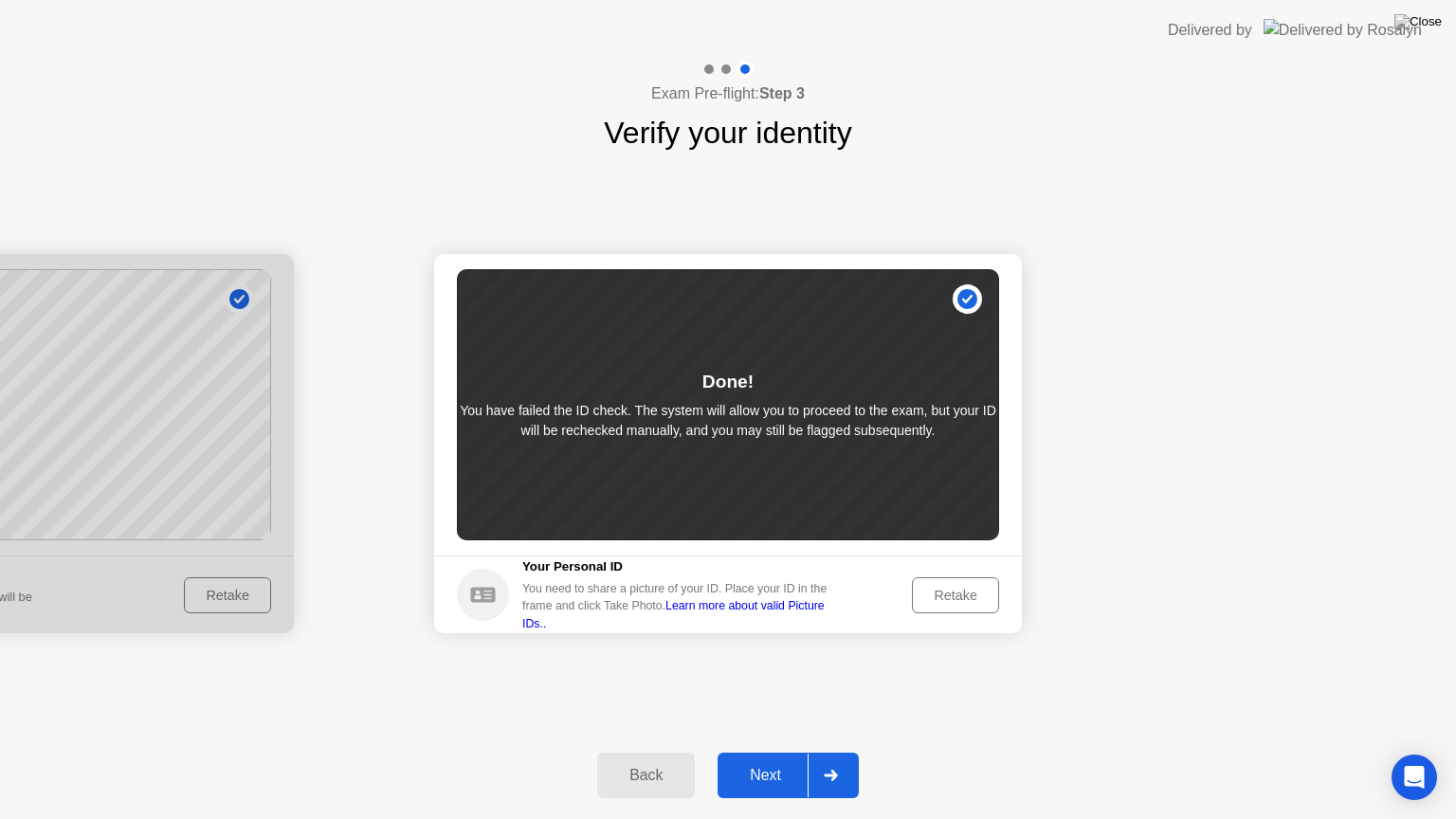
click at [761, 751] on div "Next" at bounding box center [765, 775] width 84 height 17
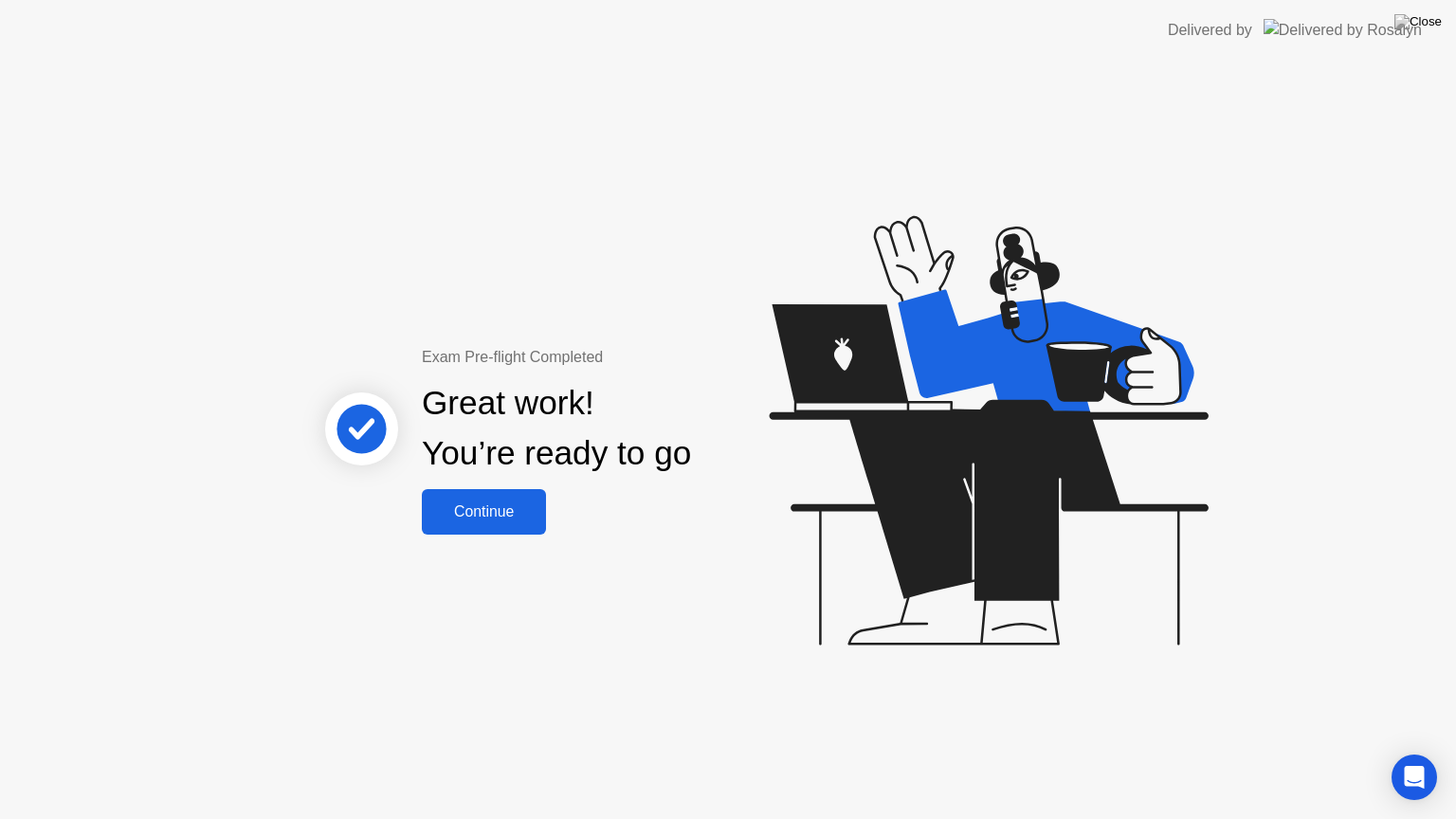
click at [520, 503] on div "Continue" at bounding box center [483, 511] width 113 height 17
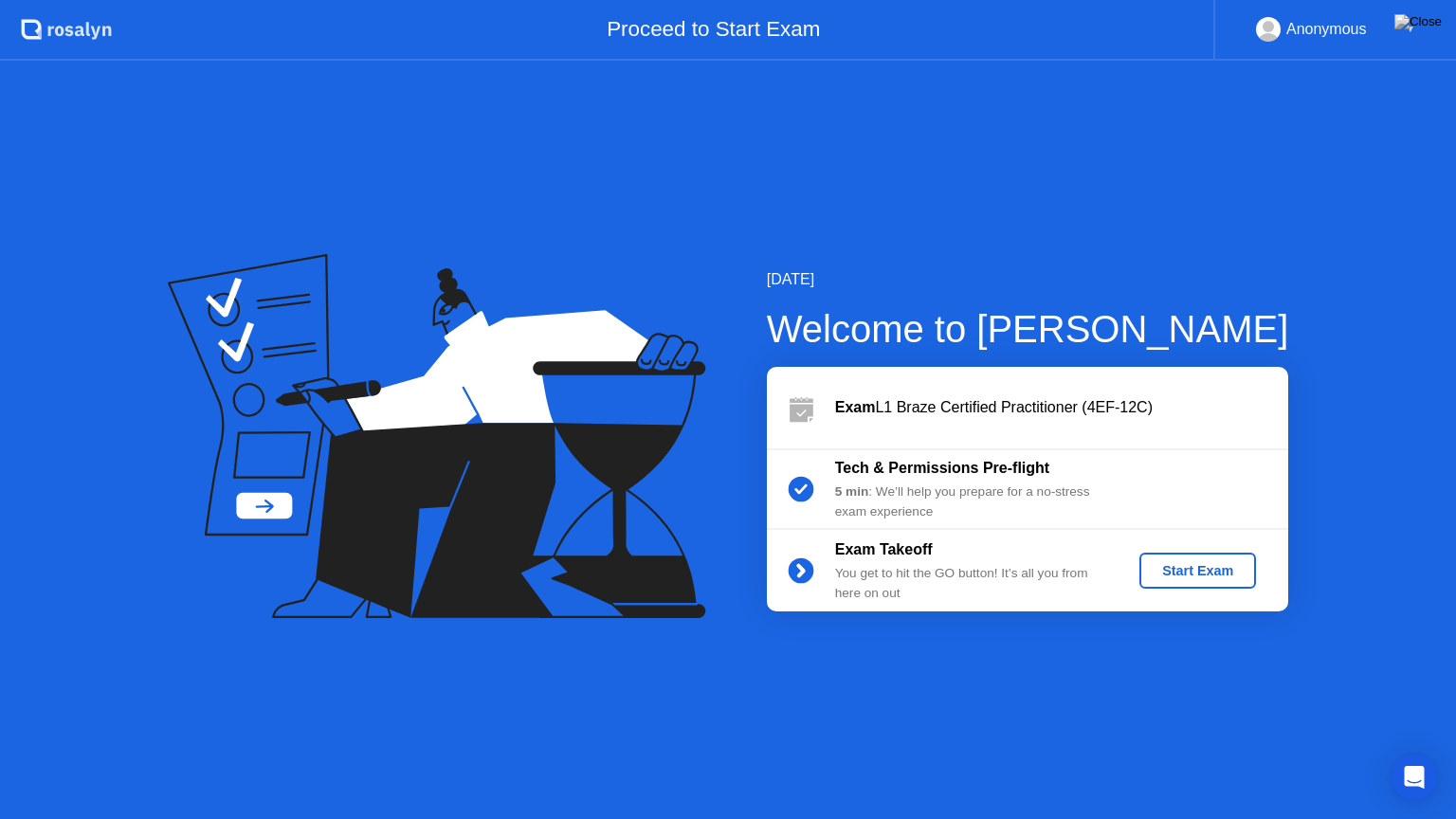
click at [1196, 579] on div "Start Exam" at bounding box center [1197, 570] width 101 height 15
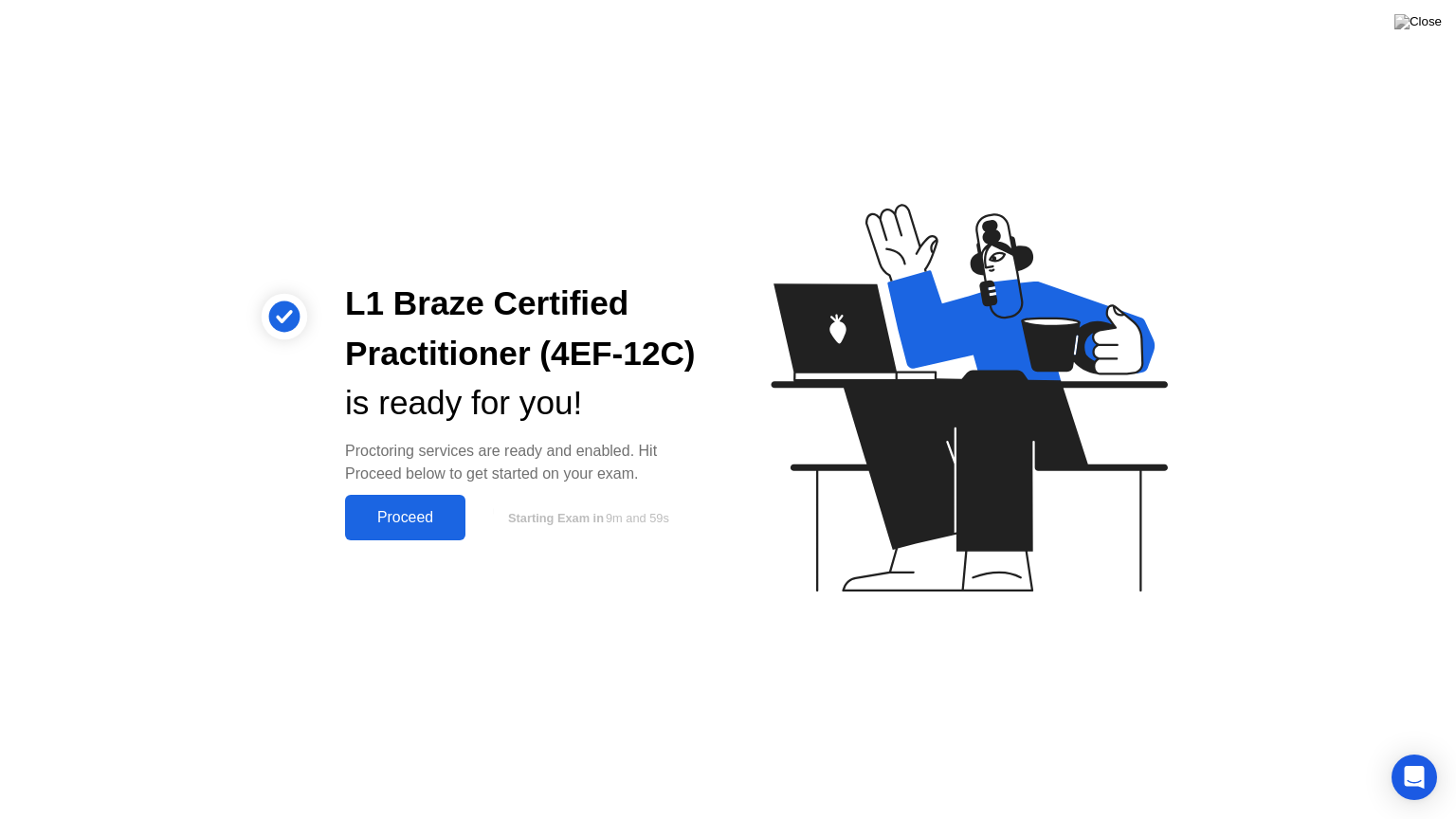
click at [409, 516] on div "Proceed" at bounding box center [405, 517] width 109 height 17
